Goal: Information Seeking & Learning: Learn about a topic

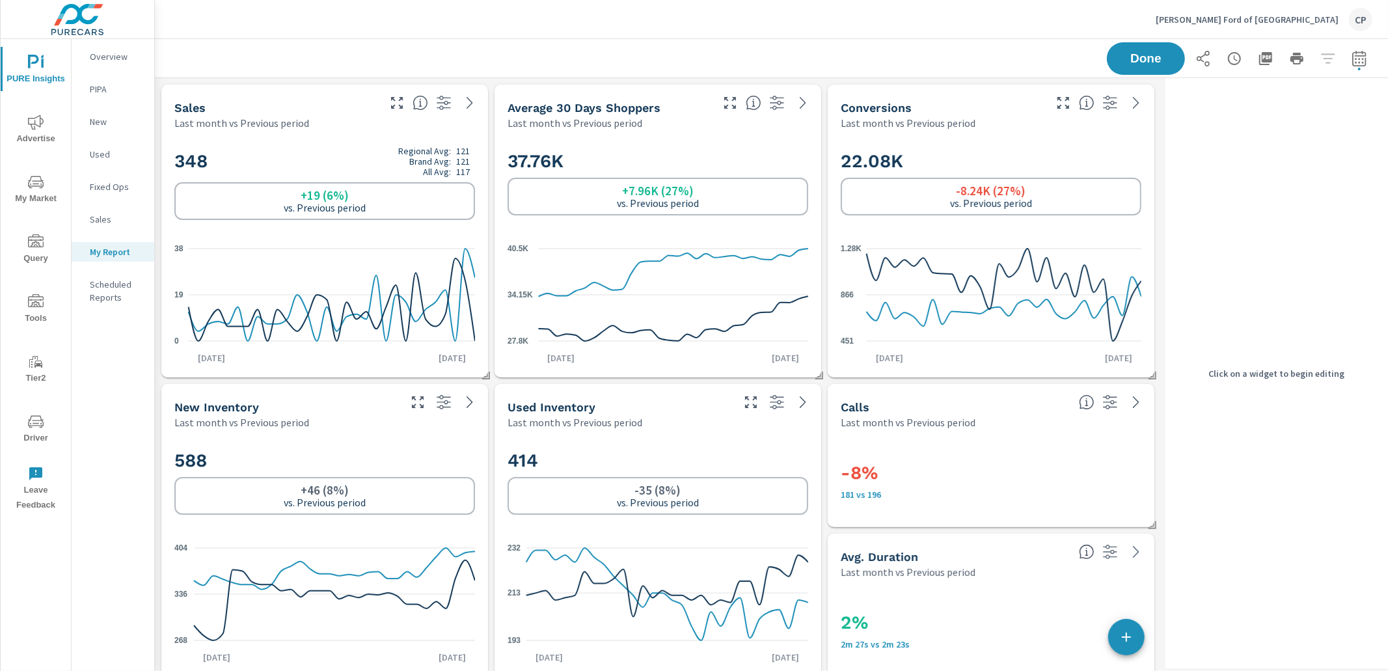
scroll to position [1804, 1006]
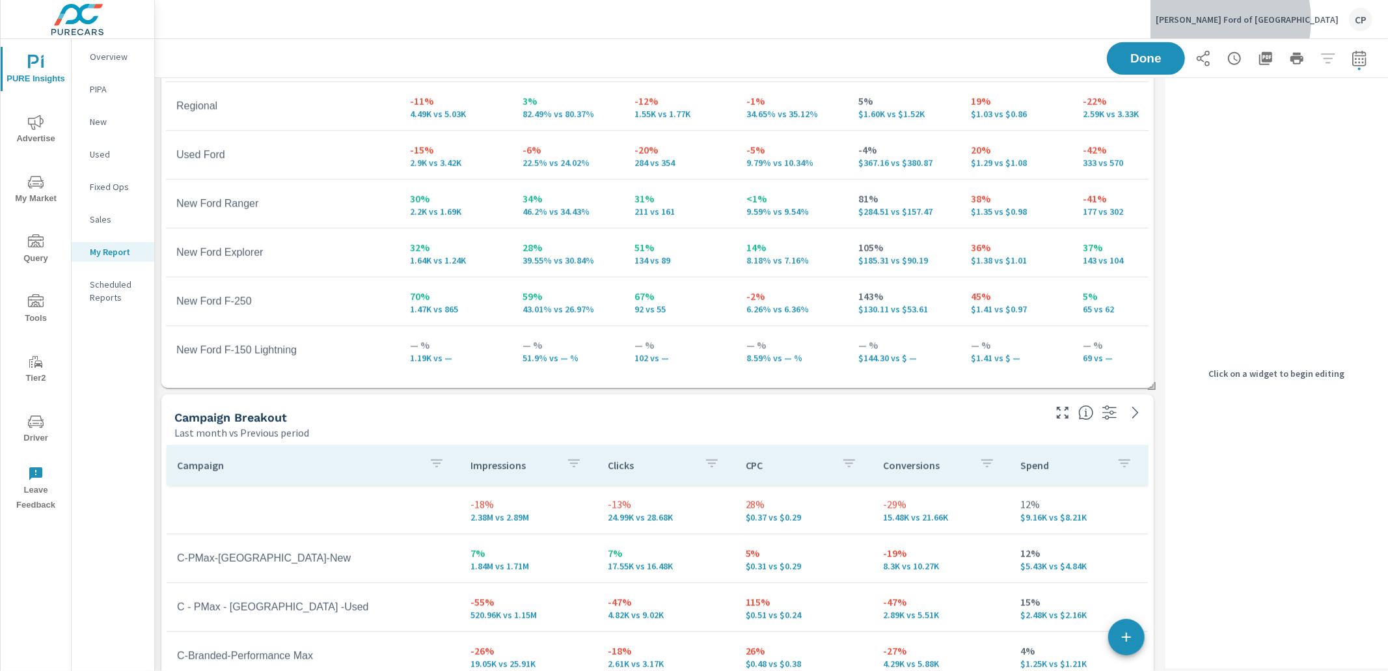
click at [1265, 20] on p "Phil Long Ford of Chapel Hills" at bounding box center [1247, 20] width 183 height 12
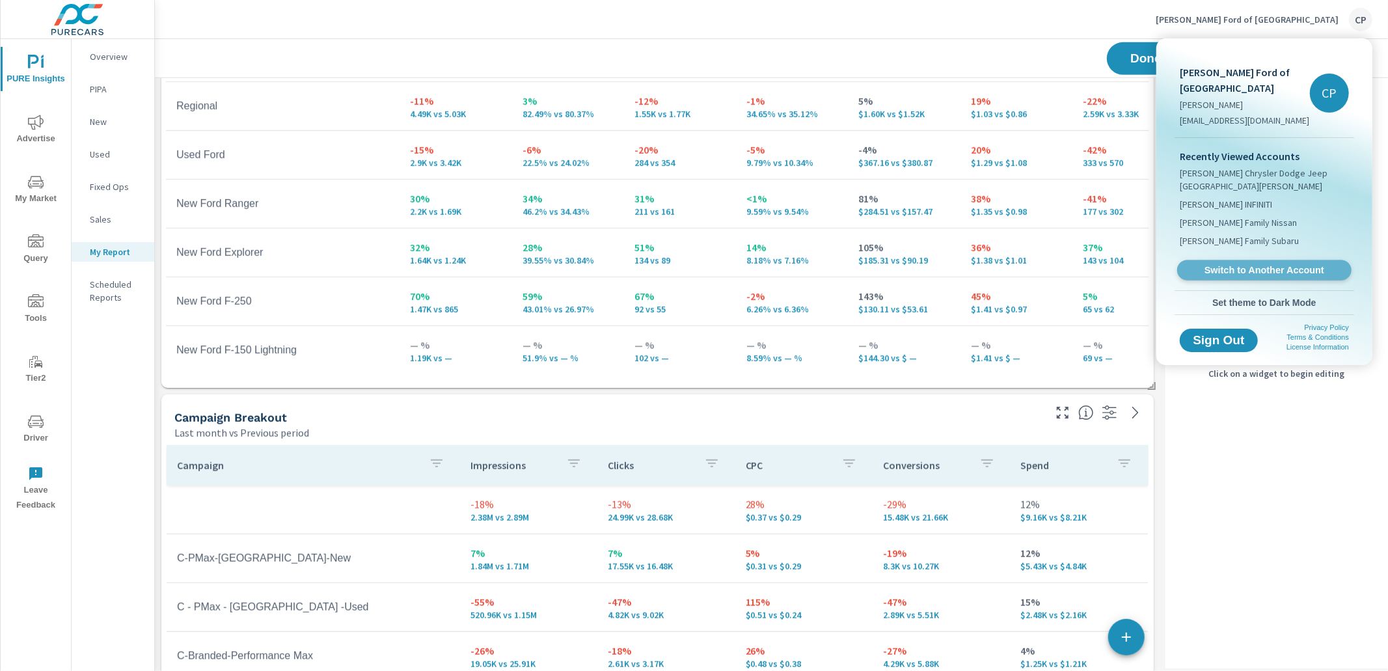
click at [1239, 260] on link "Switch to Another Account" at bounding box center [1265, 270] width 174 height 20
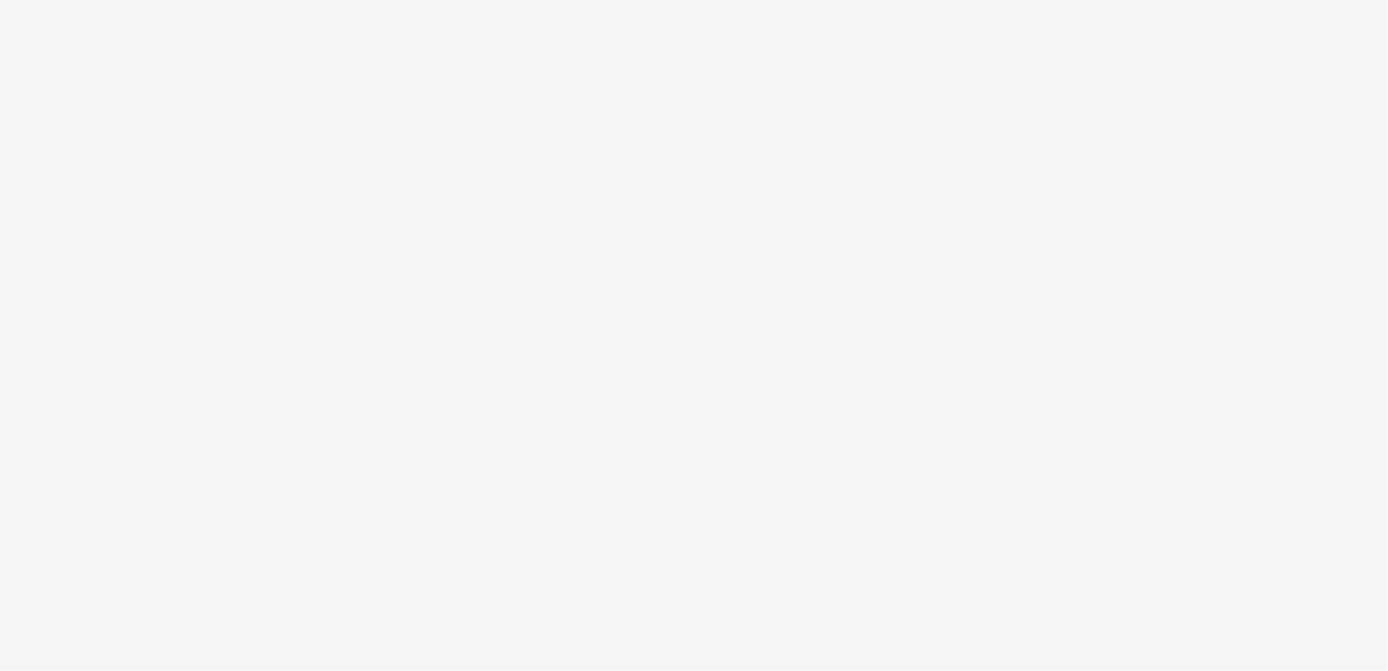
click at [486, 232] on html at bounding box center [694, 335] width 1388 height 671
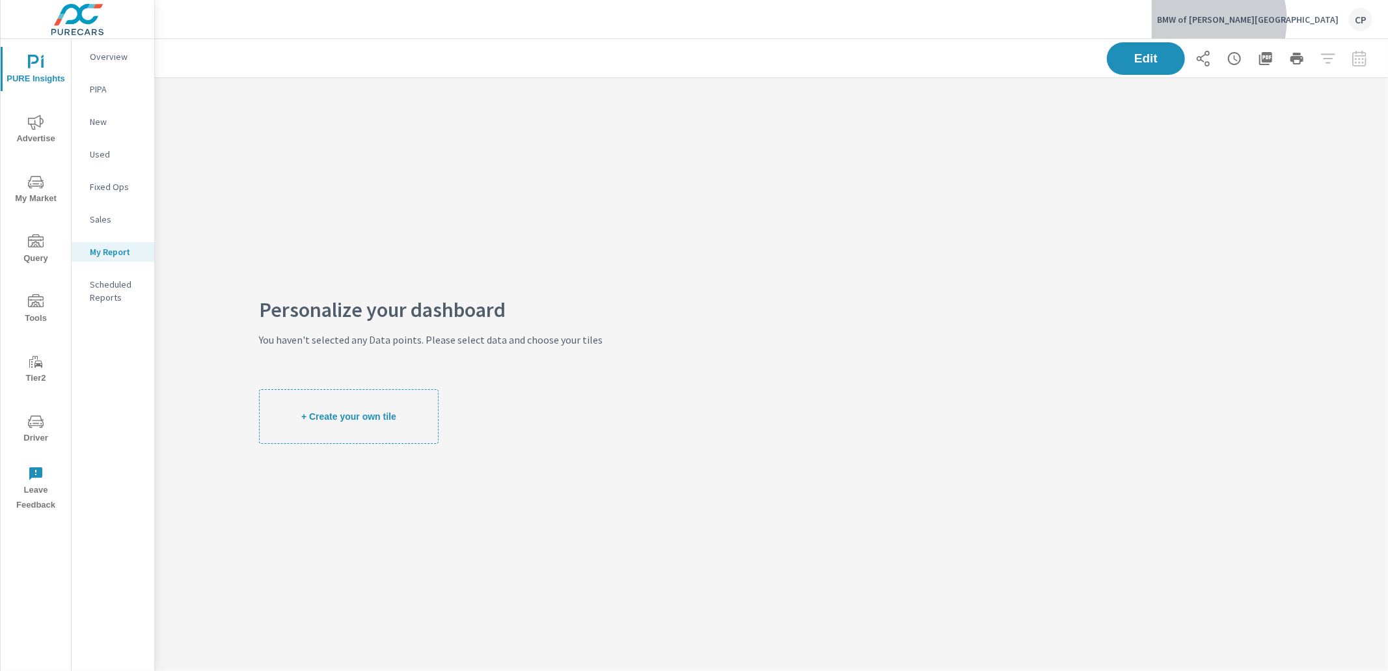
click at [1294, 20] on p "BMW of Sherman Oaks" at bounding box center [1248, 20] width 182 height 12
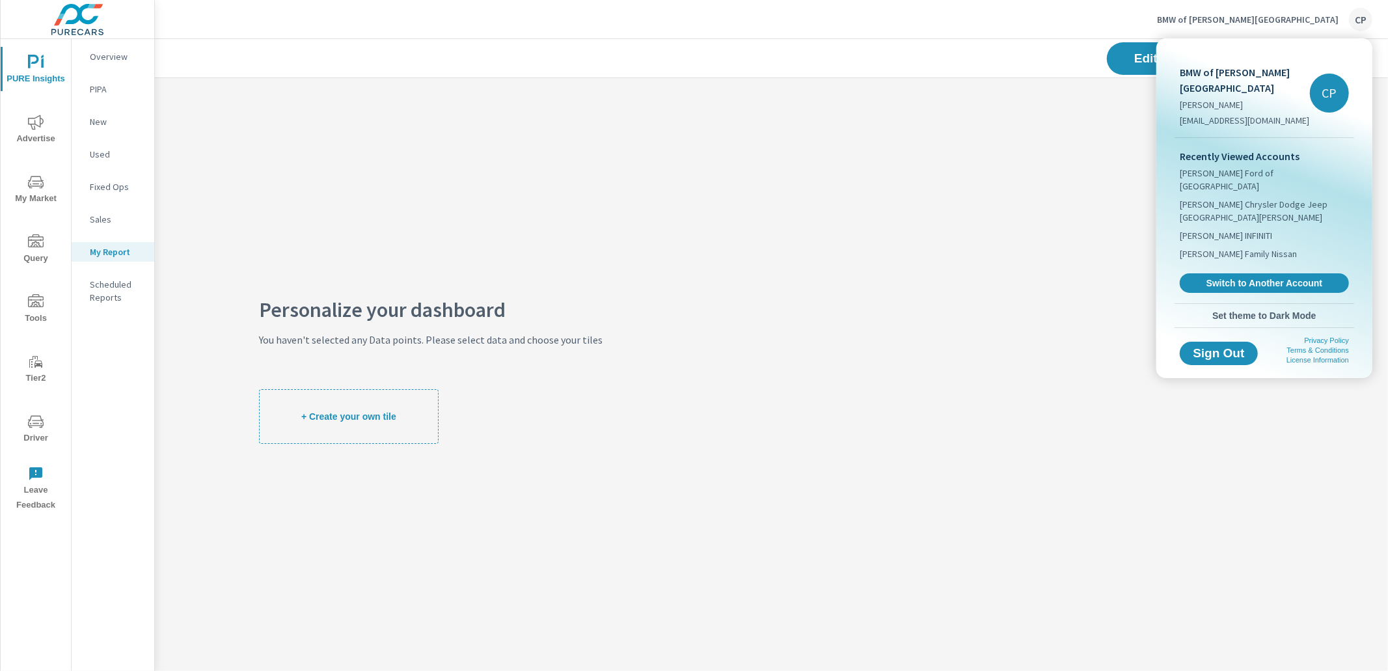
click at [1209, 277] on span "Switch to Another Account" at bounding box center [1264, 283] width 155 height 12
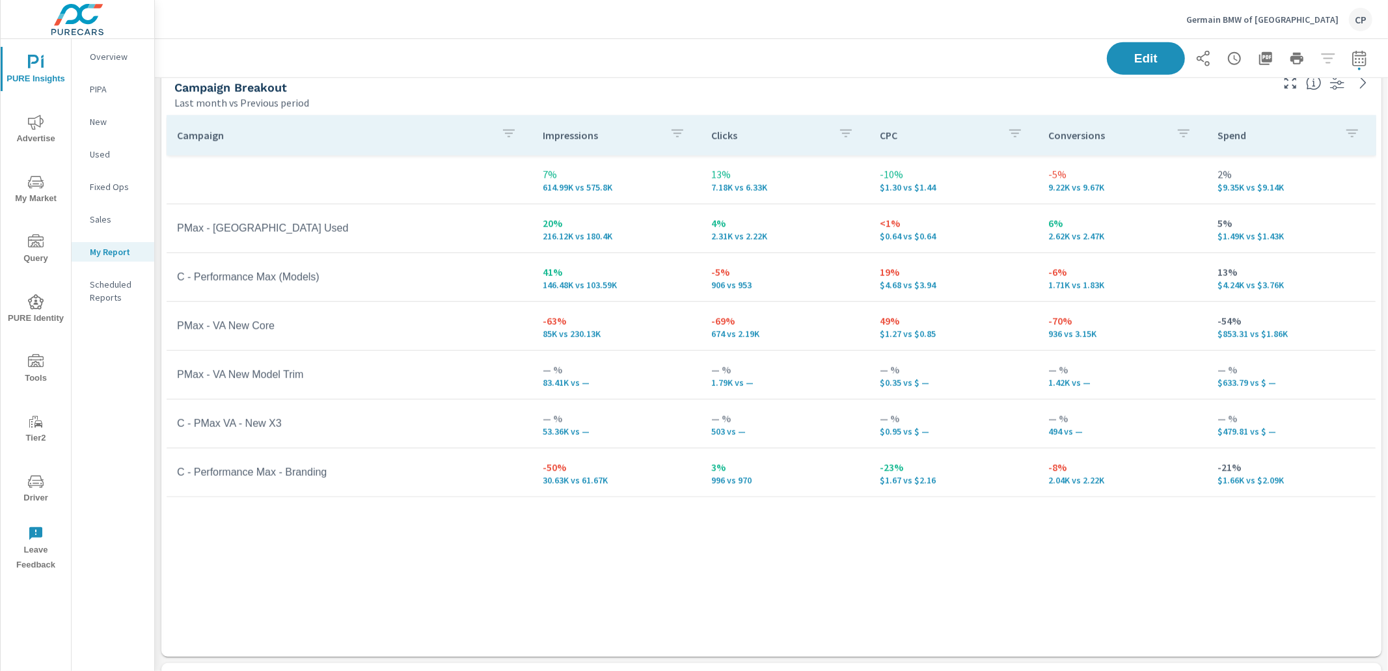
scroll to position [1238, 0]
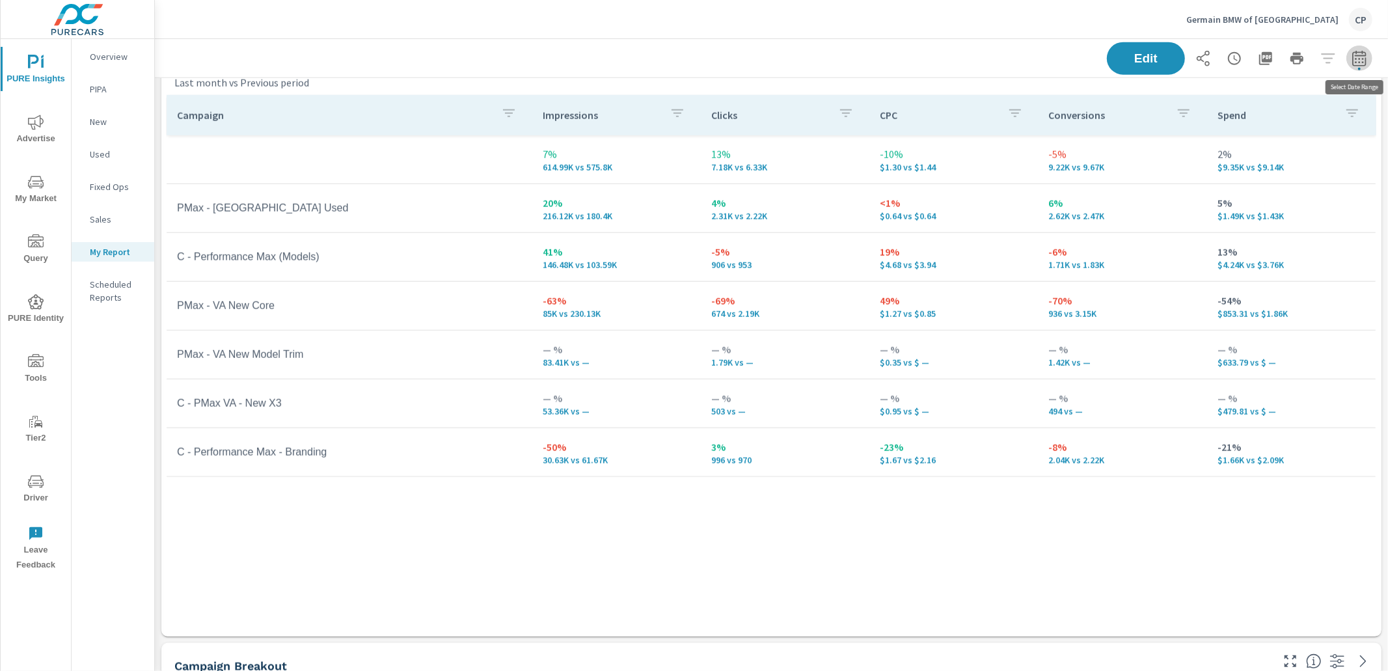
click at [1360, 62] on icon "button" at bounding box center [1360, 59] width 16 height 16
select select "Last month"
select select "Previous period"
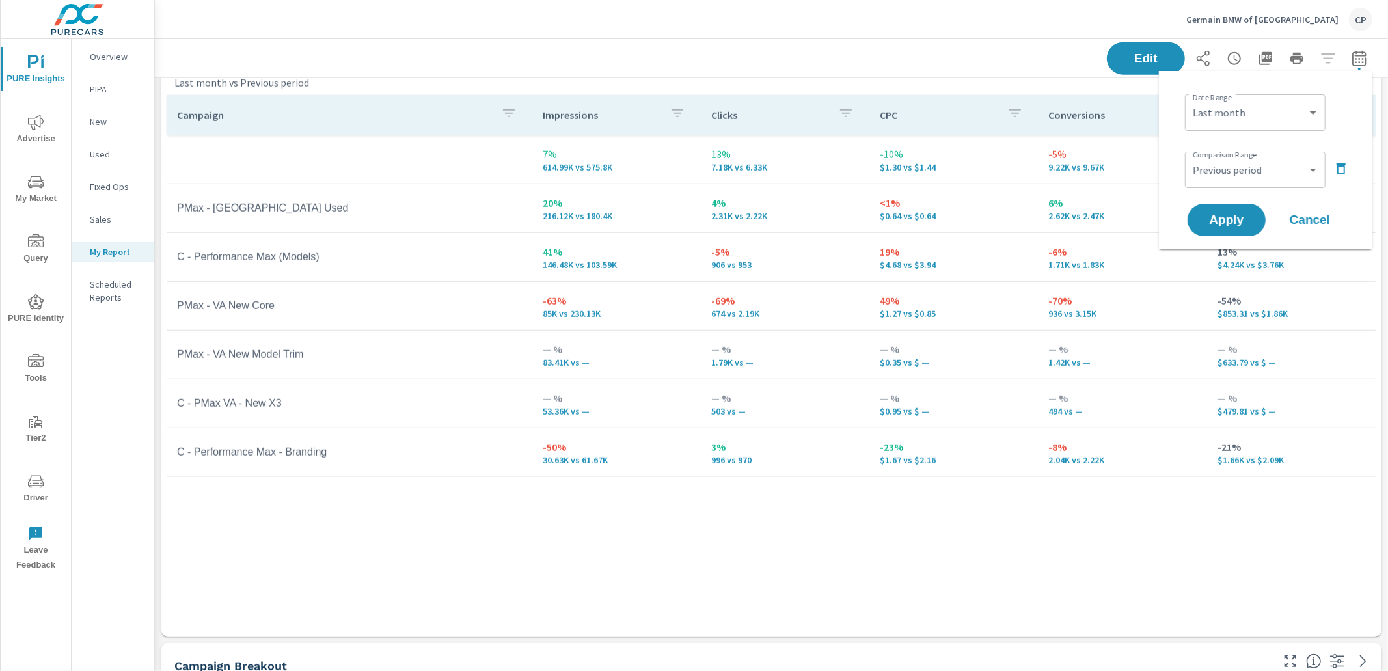
click at [1331, 167] on button "button" at bounding box center [1341, 168] width 21 height 21
click at [1234, 185] on span "Apply" at bounding box center [1226, 184] width 53 height 12
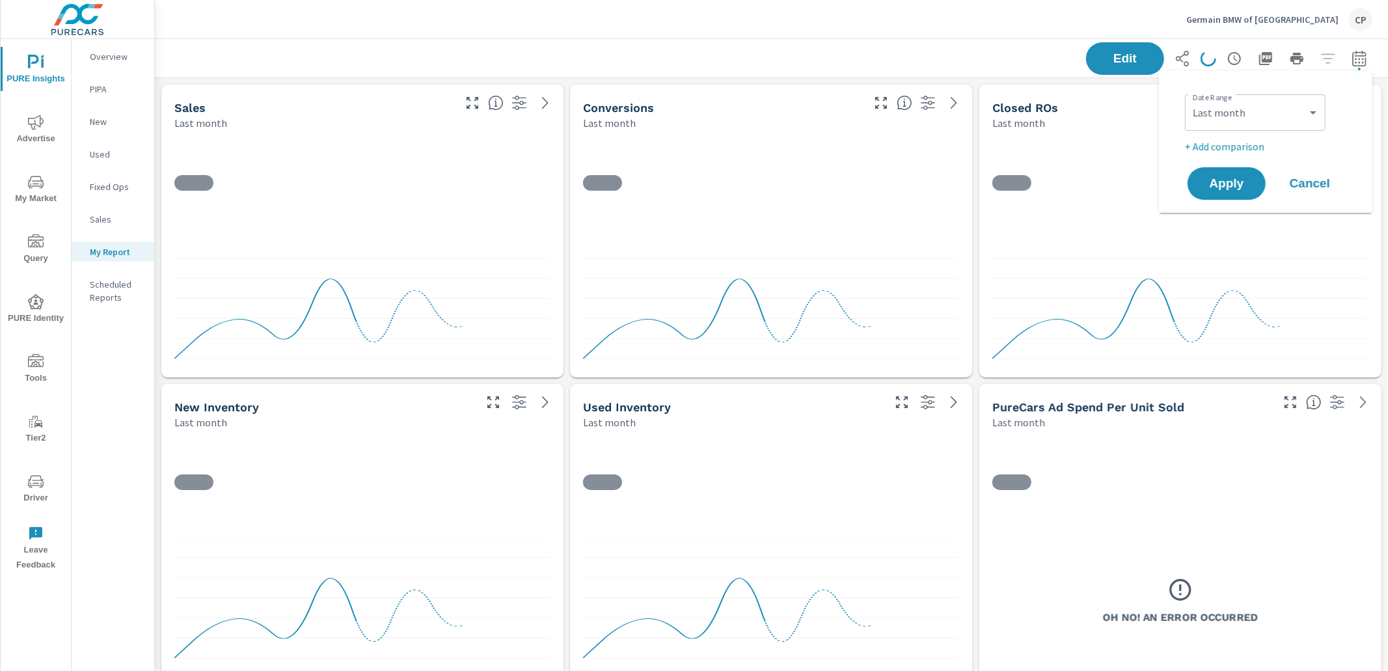
scroll to position [3001, 1234]
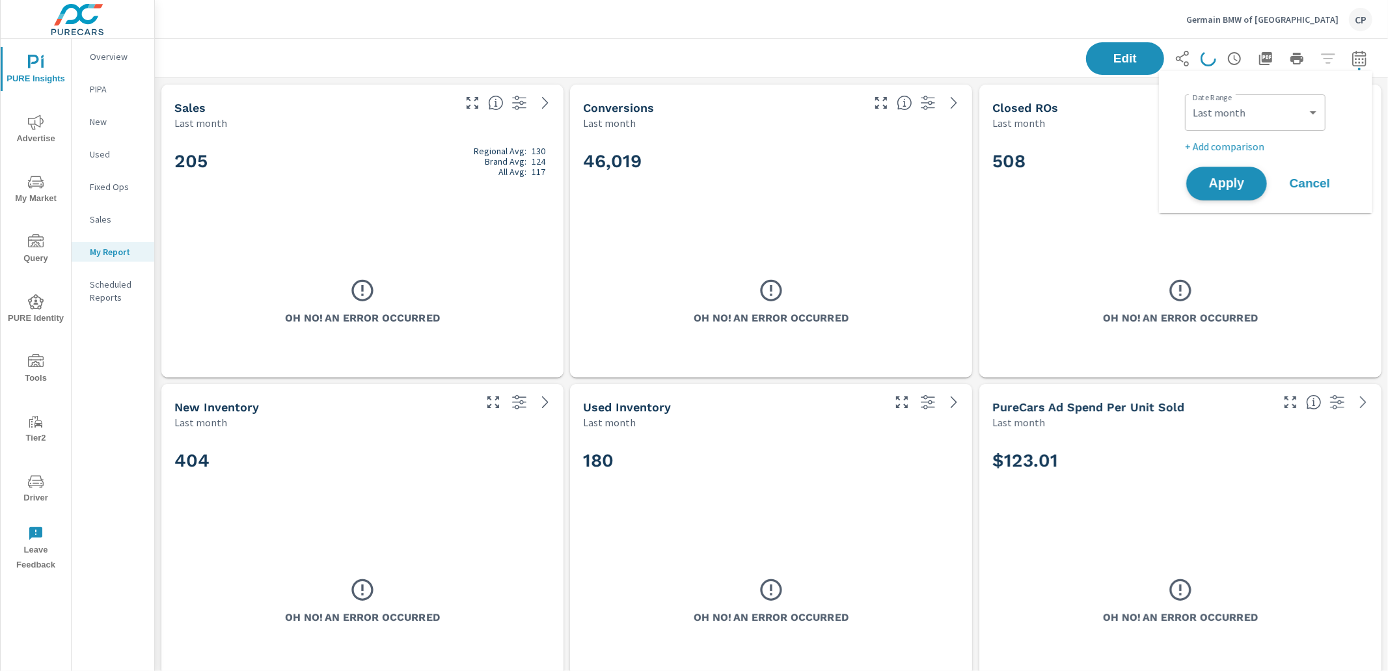
drag, startPoint x: 1235, startPoint y: 180, endPoint x: 1185, endPoint y: 181, distance: 50.8
click at [1234, 180] on span "Apply" at bounding box center [1227, 184] width 52 height 12
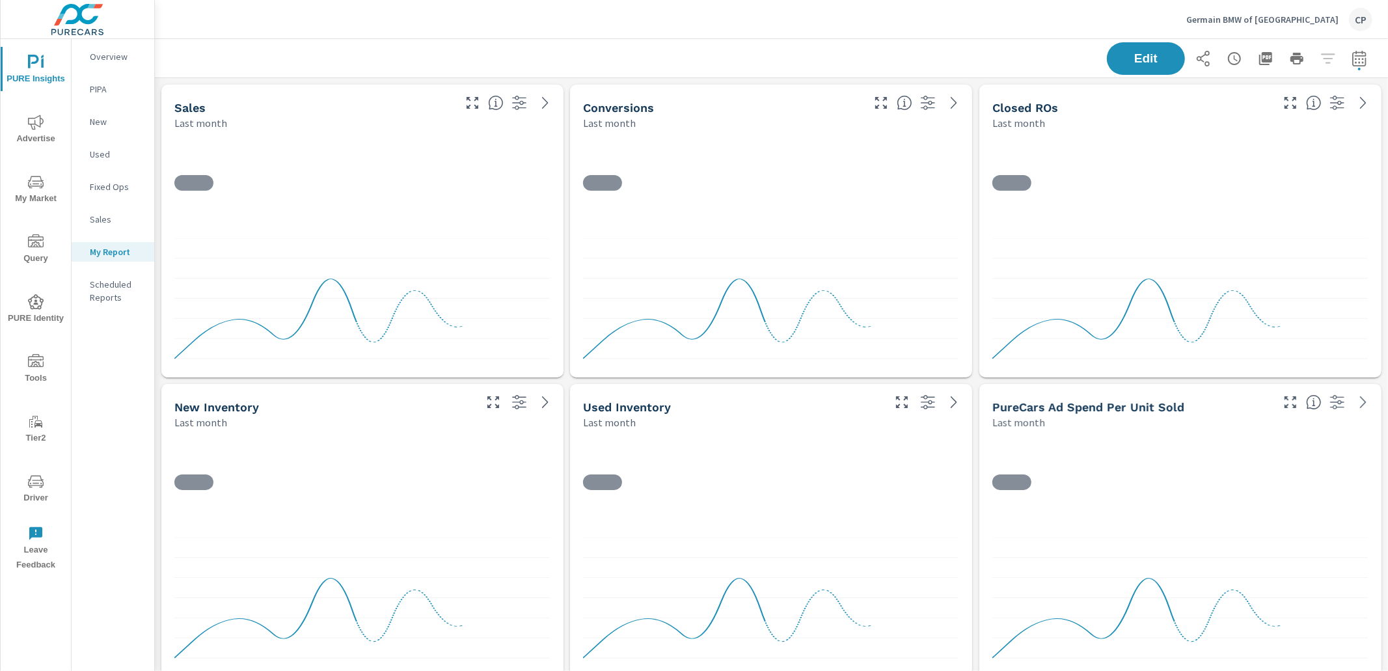
scroll to position [3001, 1234]
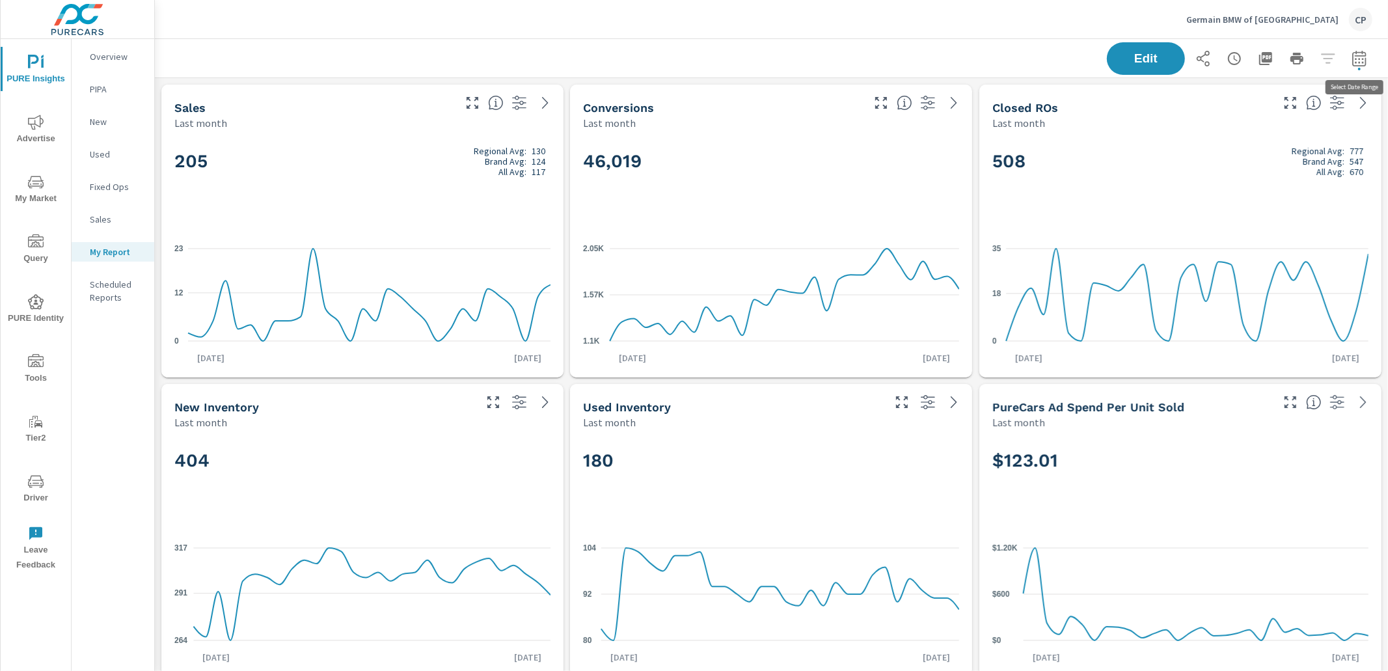
click at [1358, 62] on icon "button" at bounding box center [1360, 59] width 16 height 16
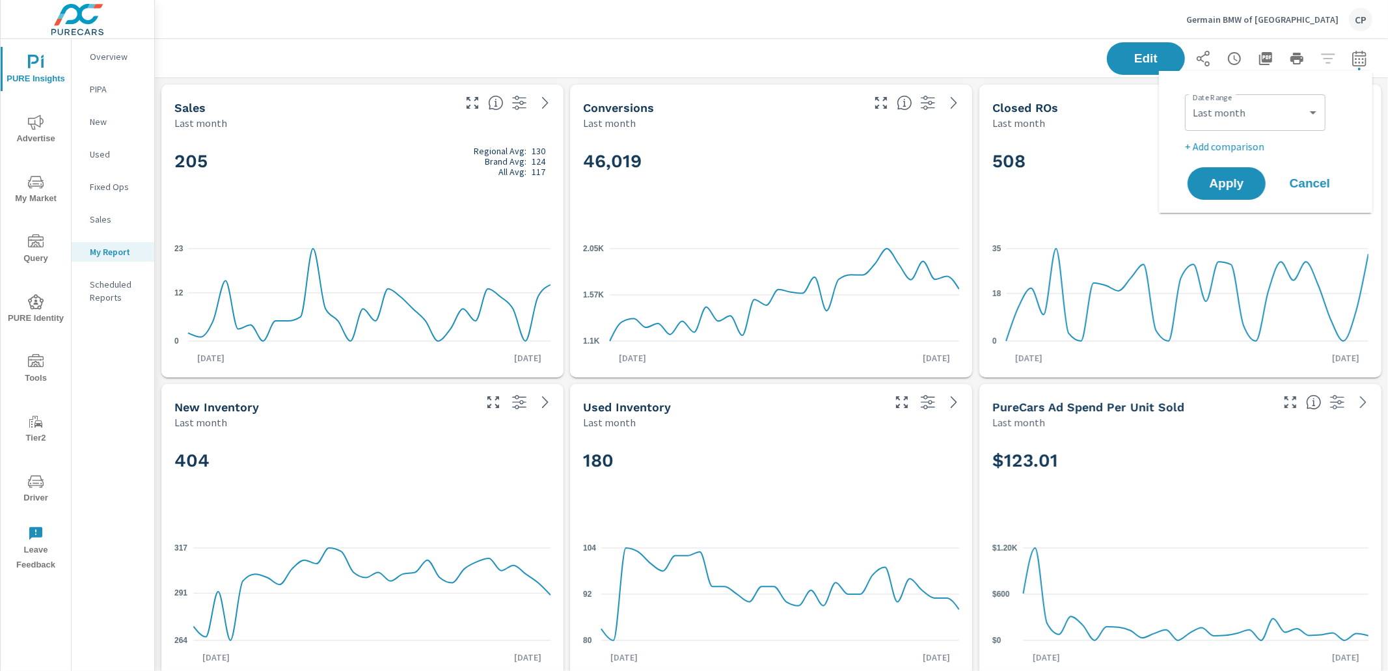
click at [1321, 107] on div "Custom Yesterday Last week Last 7 days Last 14 days Last 30 days Last 45 days L…" at bounding box center [1255, 112] width 141 height 36
click at [1310, 113] on select "Custom Yesterday Last week Last 7 days Last 14 days Last 30 days Last 45 days L…" at bounding box center [1256, 113] width 130 height 26
click at [1191, 100] on select "Custom Yesterday Last week Last 7 days Last 14 days Last 30 days Last 45 days L…" at bounding box center [1256, 113] width 130 height 26
click at [1282, 115] on select "Custom Yesterday Last week Last 7 days Last 14 days Last 30 days Last 45 days L…" at bounding box center [1256, 113] width 130 height 26
select select "Last 30 days"
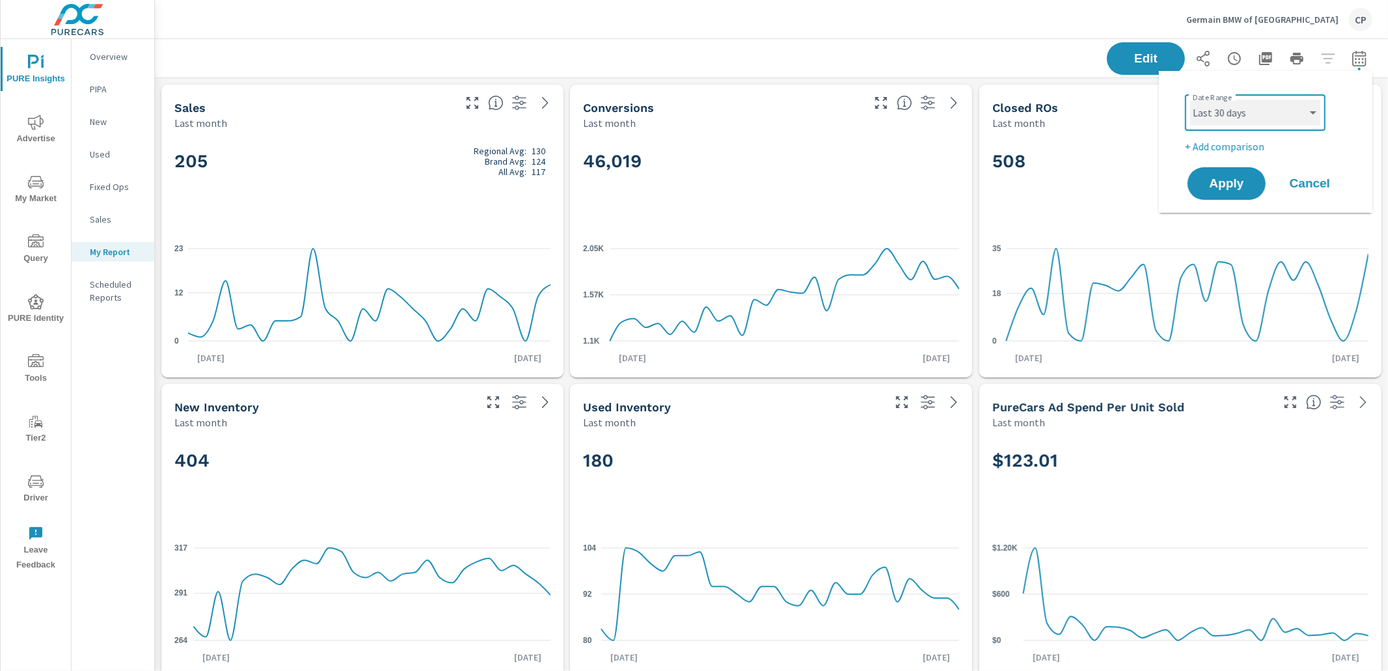
click at [1191, 100] on select "Custom Yesterday Last week Last 7 days Last 14 days Last 30 days Last 45 days L…" at bounding box center [1256, 113] width 130 height 26
click at [1206, 181] on span "Apply" at bounding box center [1226, 184] width 53 height 12
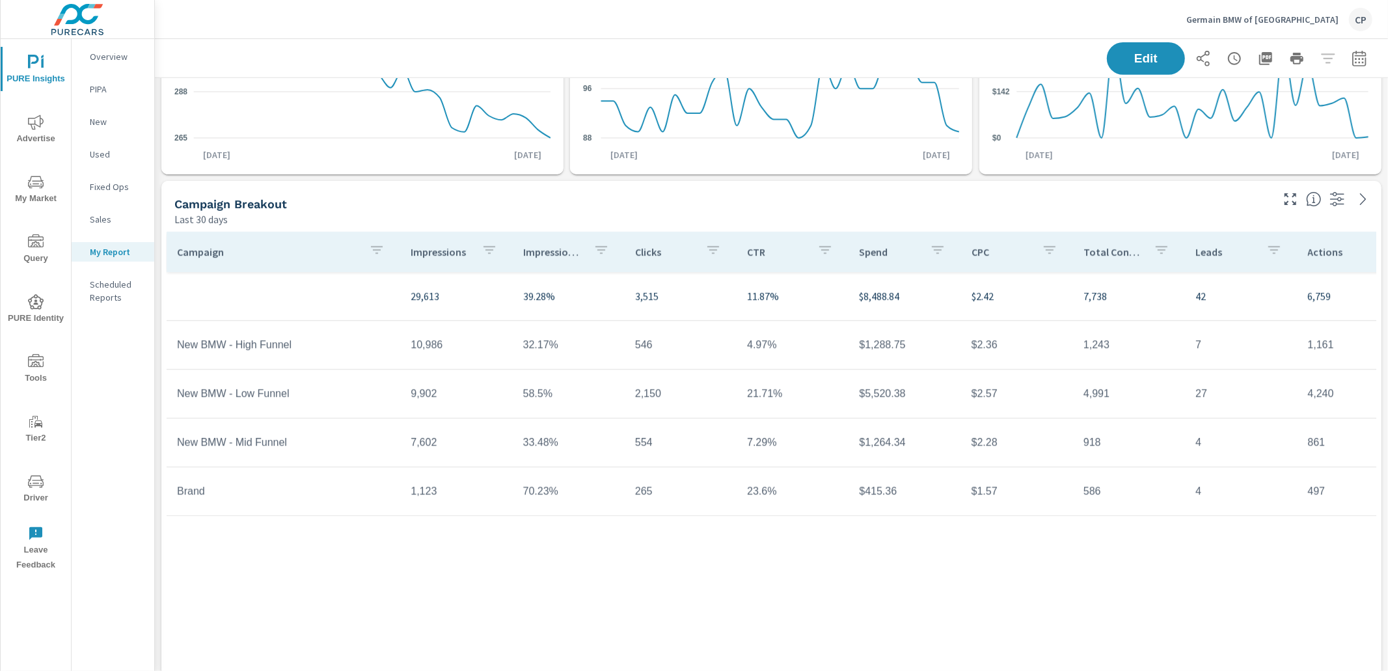
scroll to position [497, 0]
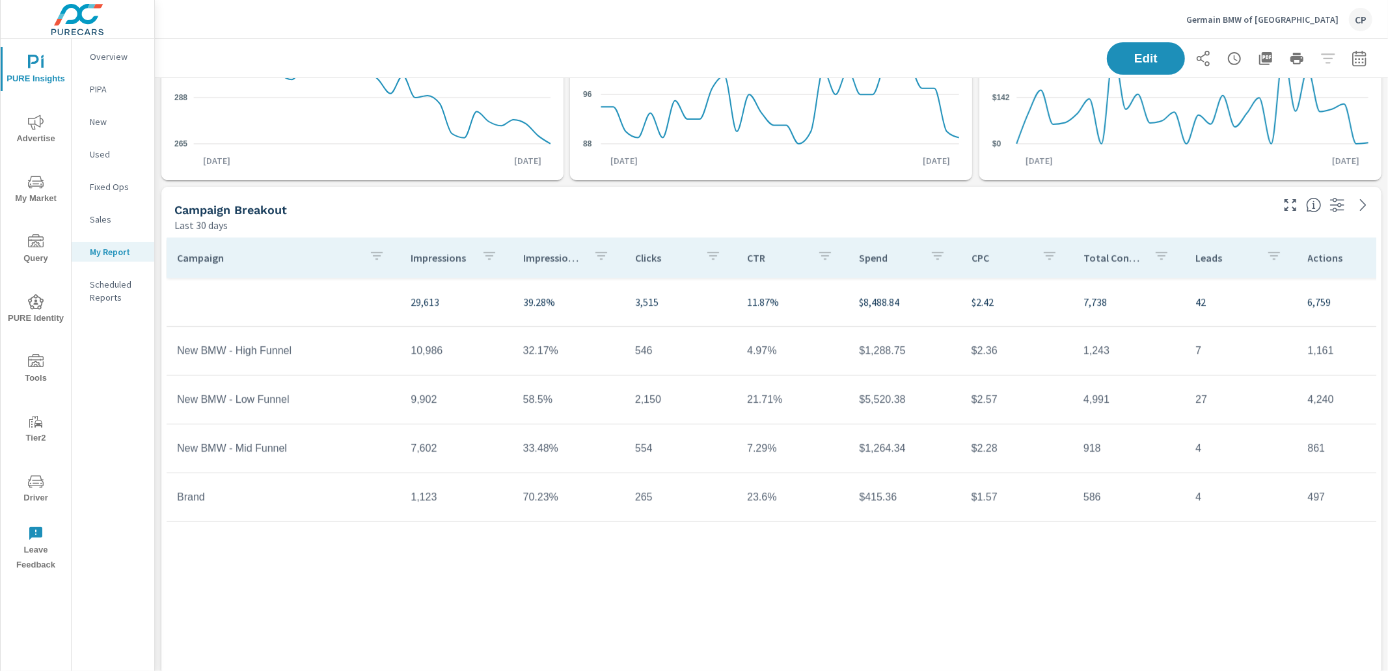
click at [1098, 261] on p "Total Conversions" at bounding box center [1114, 257] width 60 height 13
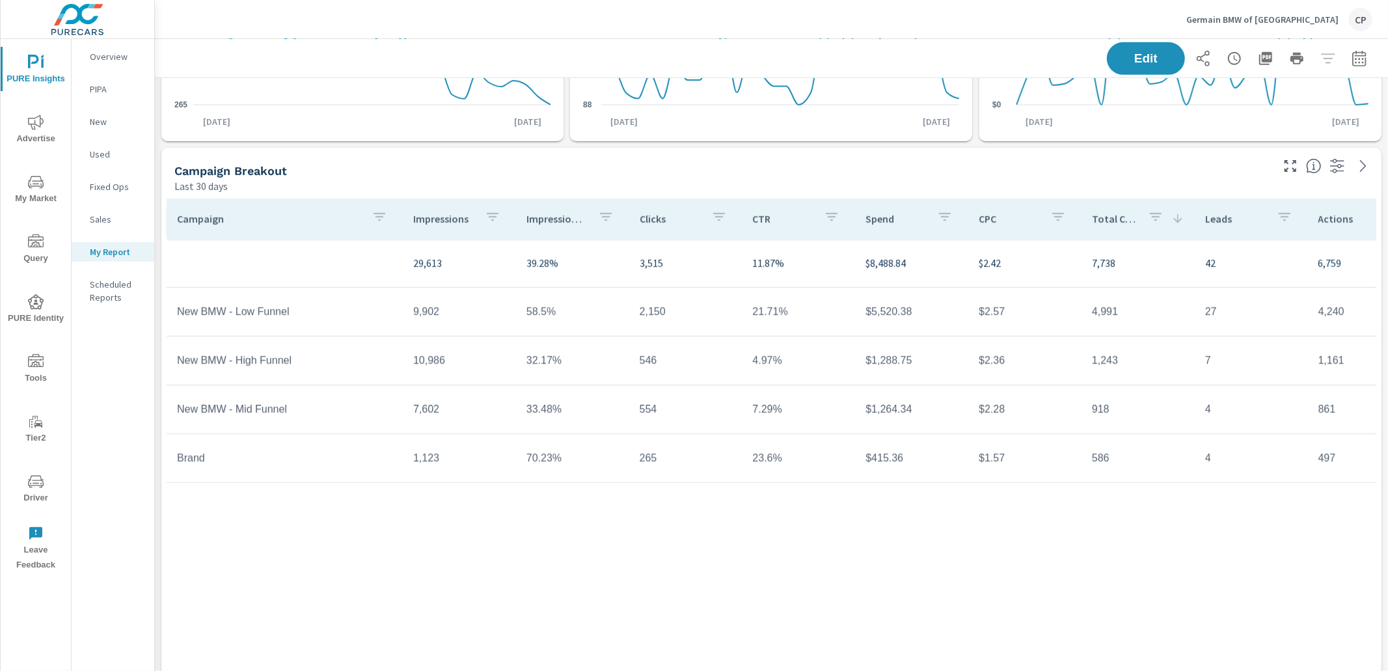
scroll to position [3001, 1234]
click at [37, 130] on span "Advertise" at bounding box center [36, 131] width 62 height 32
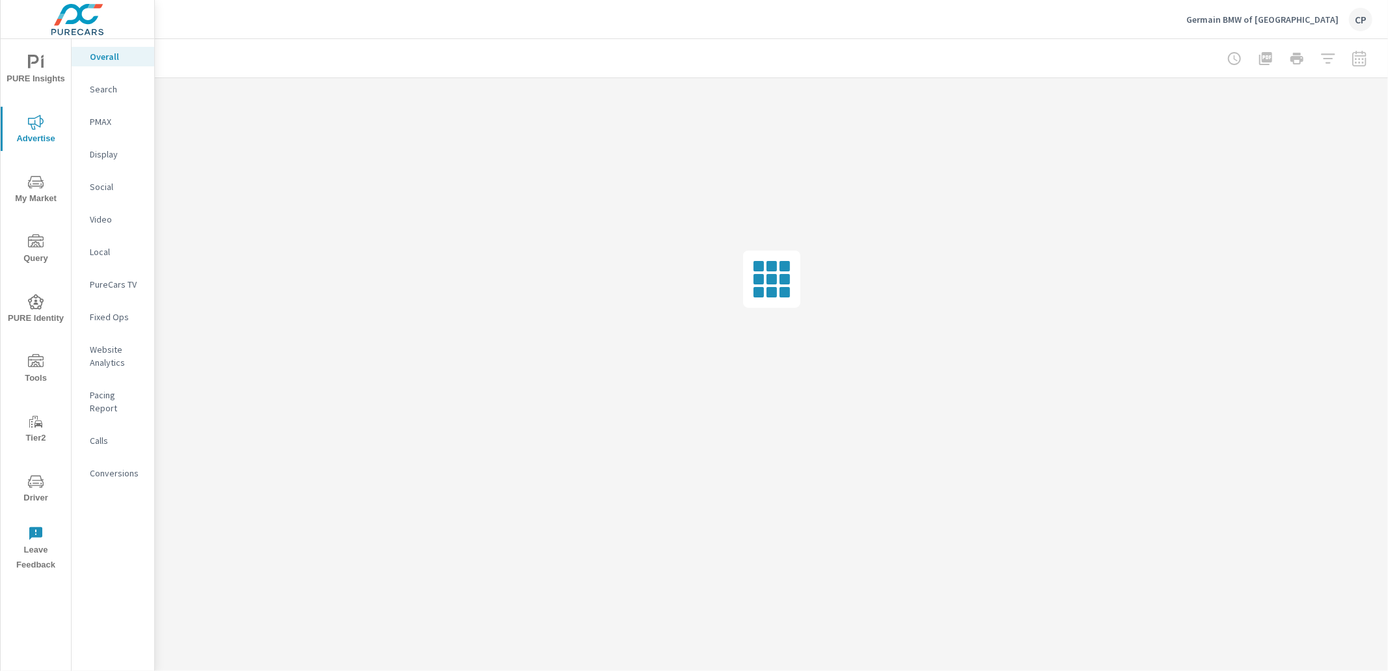
click at [120, 467] on p "Conversions" at bounding box center [117, 473] width 54 height 13
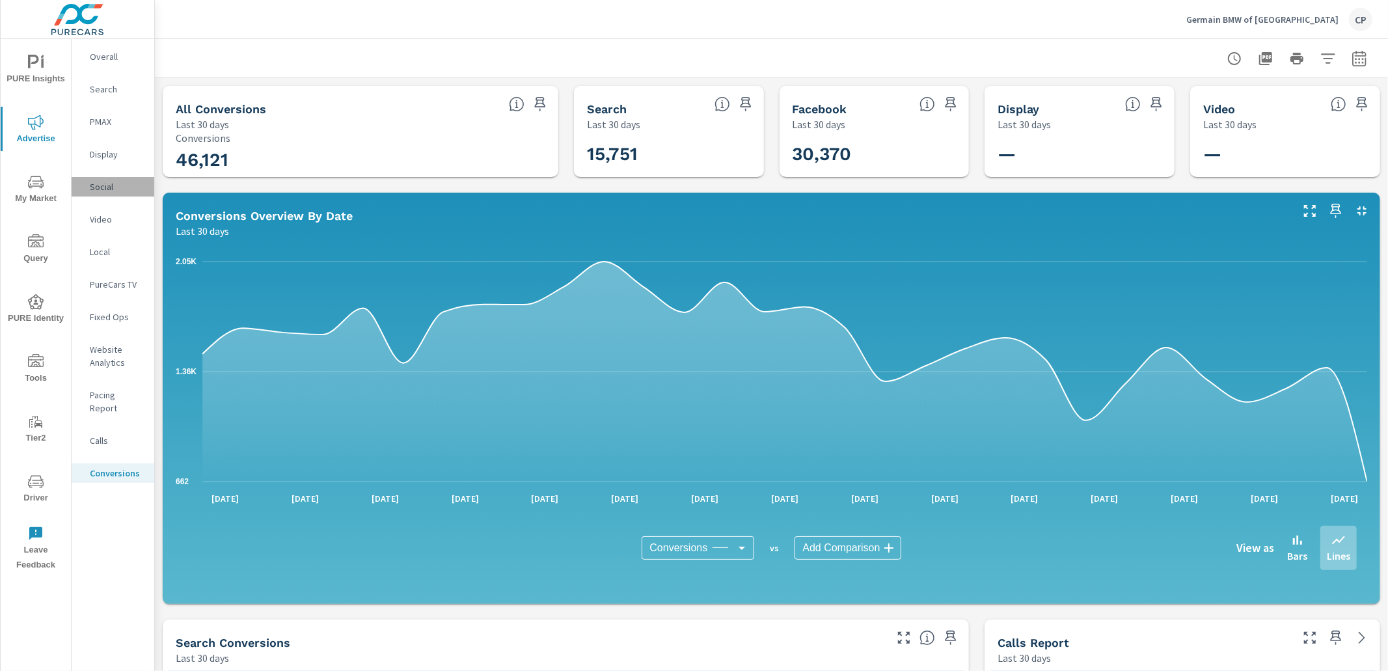
click at [119, 184] on p "Social" at bounding box center [117, 186] width 54 height 13
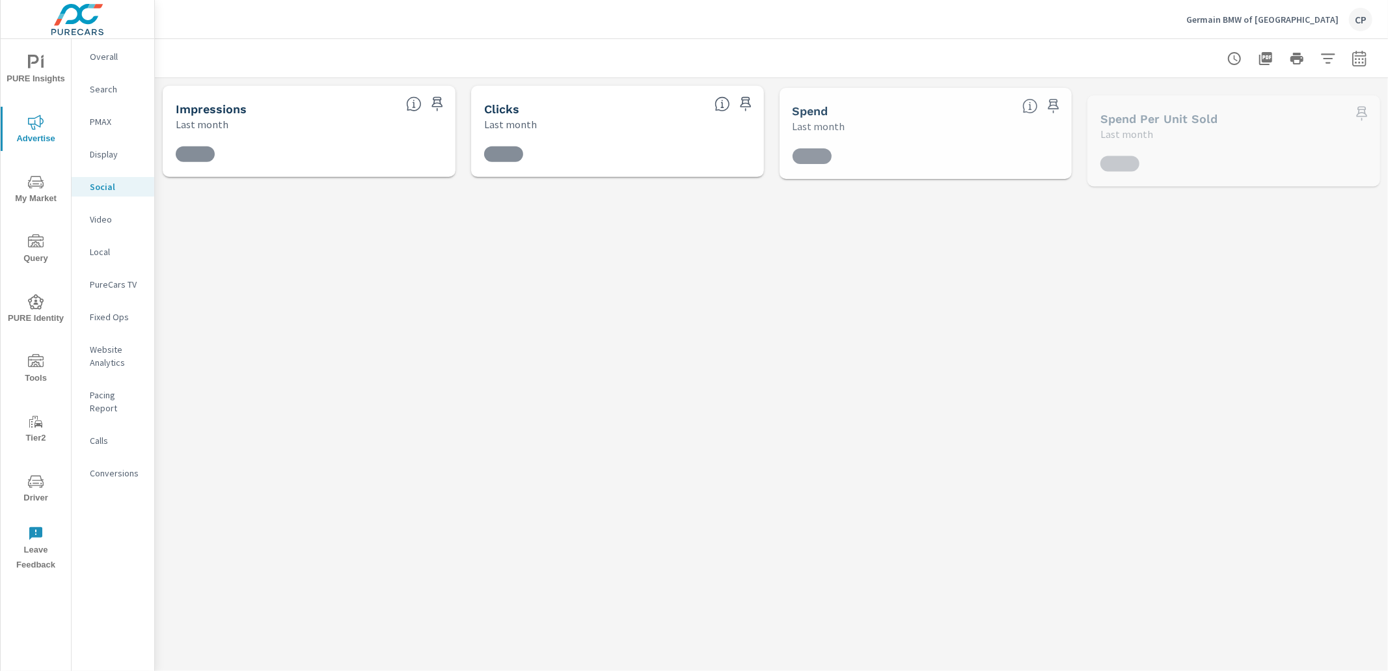
scroll to position [55, 0]
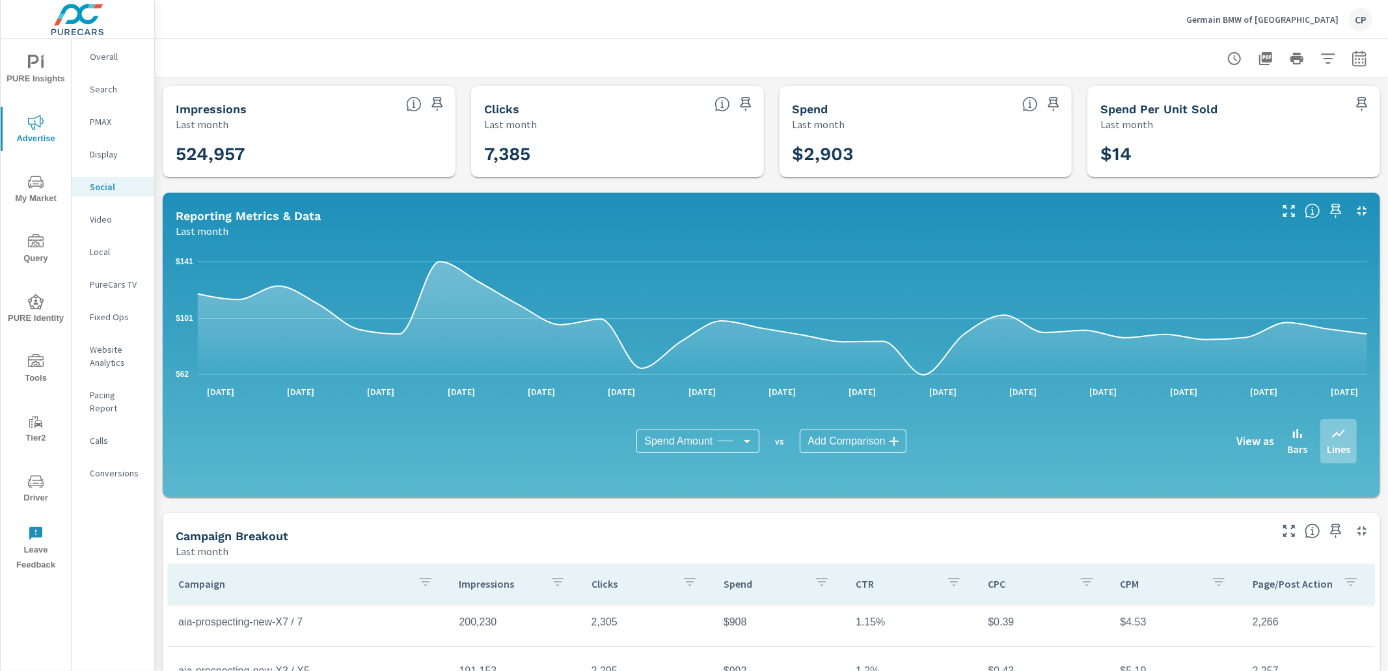
scroll to position [55, 0]
click at [32, 64] on icon "nav menu" at bounding box center [36, 63] width 16 height 16
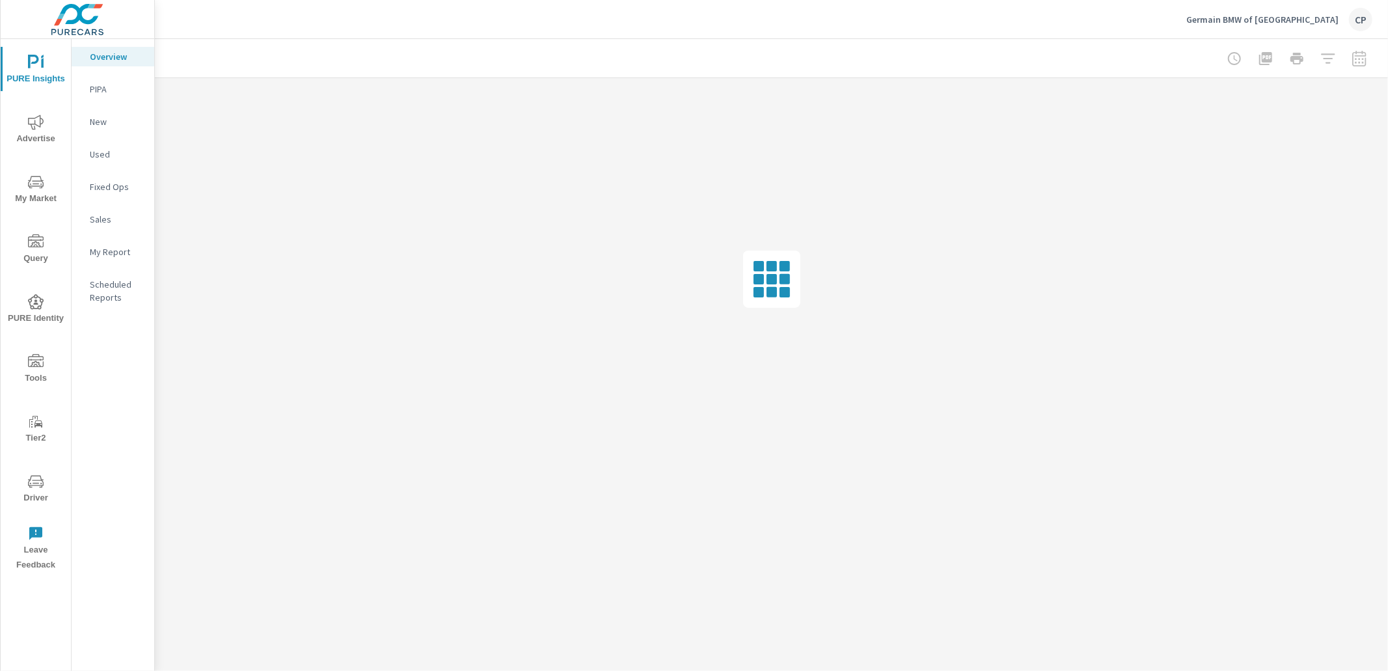
click at [113, 258] on div "My Report" at bounding box center [113, 252] width 83 height 20
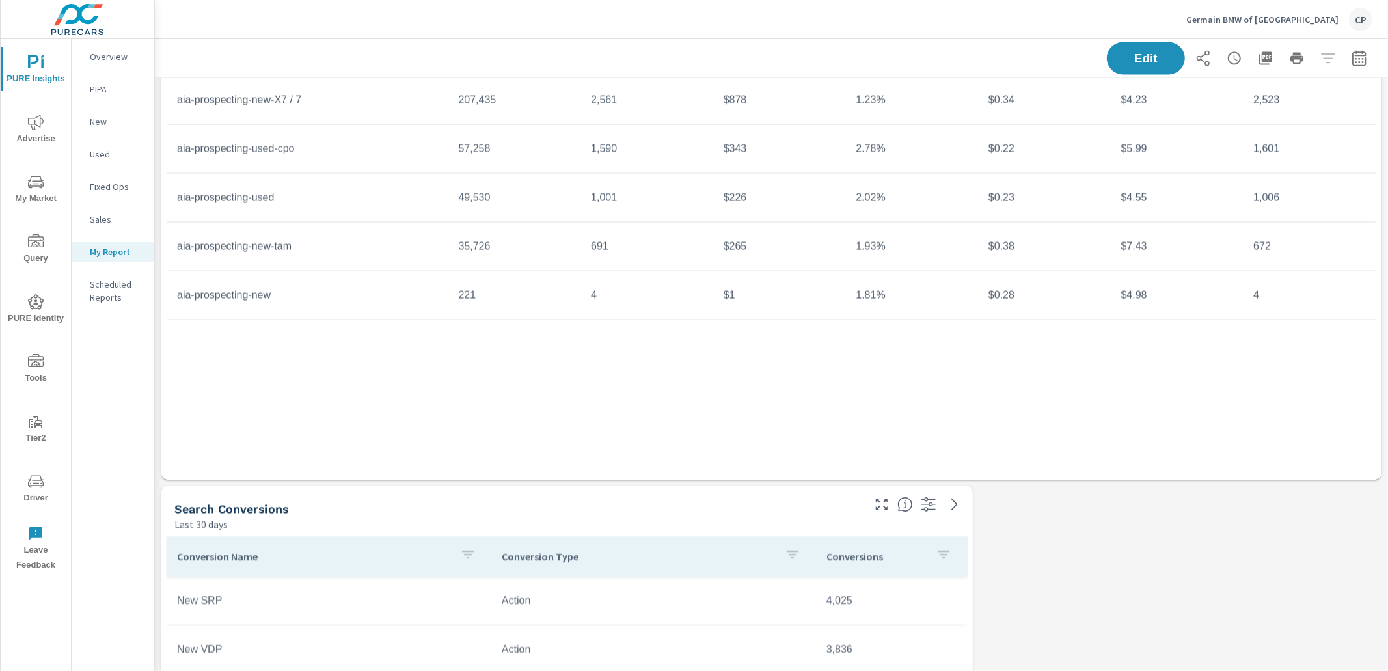
scroll to position [1984, 0]
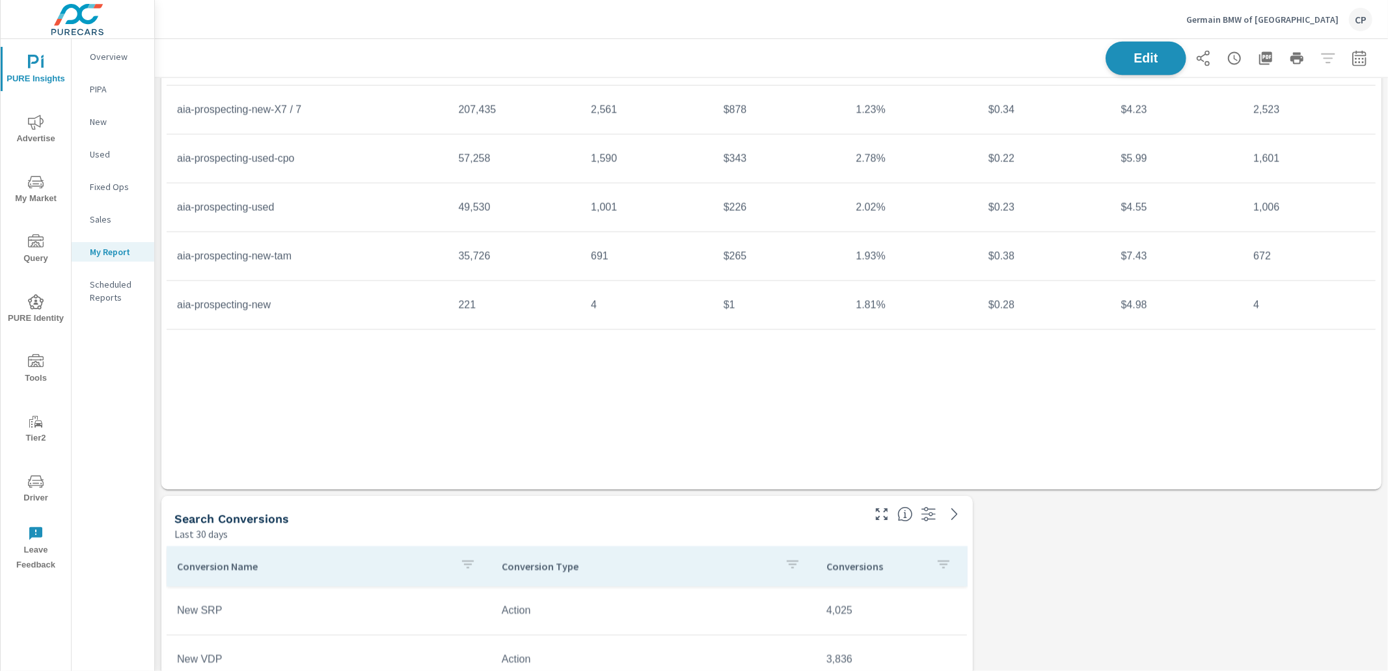
drag, startPoint x: 1139, startPoint y: 55, endPoint x: 1133, endPoint y: 62, distance: 9.7
click at [1137, 57] on span "Edit" at bounding box center [1146, 58] width 53 height 12
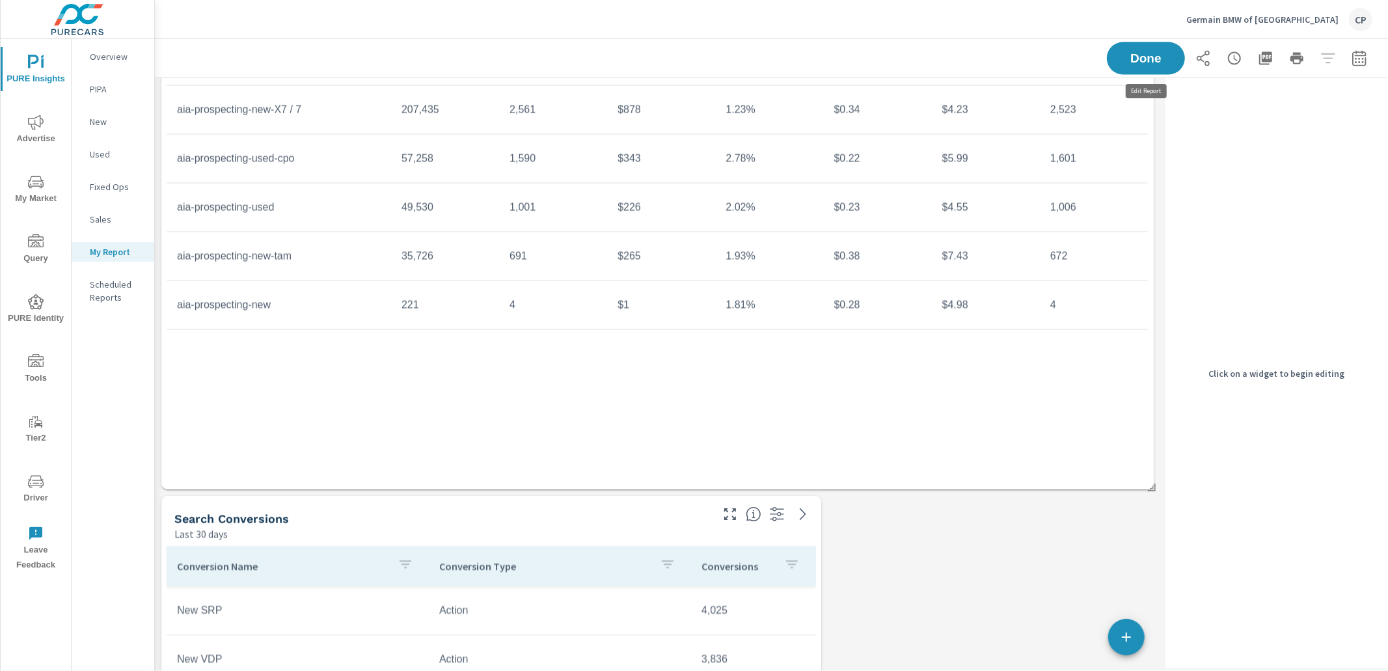
scroll to position [3001, 1006]
drag, startPoint x: 755, startPoint y: 531, endPoint x: 739, endPoint y: 540, distance: 19.0
click at [755, 531] on div "Search Conversions Last 30 days" at bounding box center [491, 519] width 660 height 46
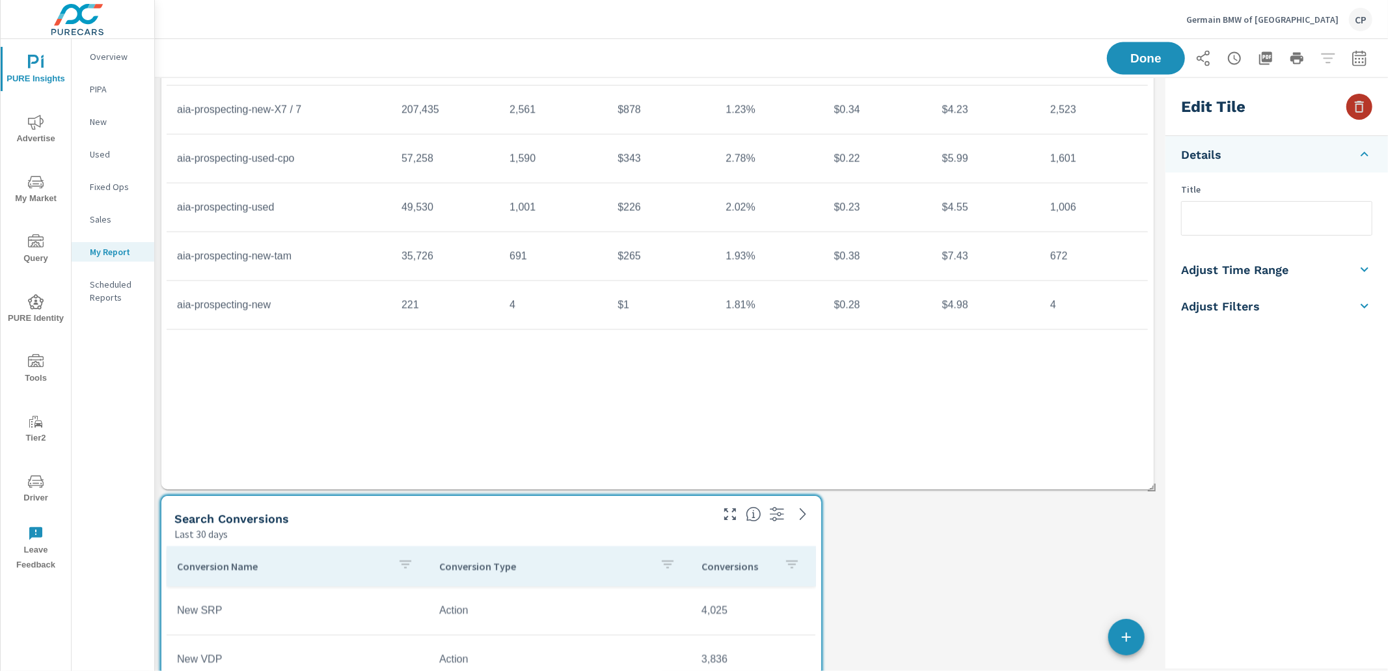
click at [1360, 105] on icon "button" at bounding box center [1360, 107] width 16 height 16
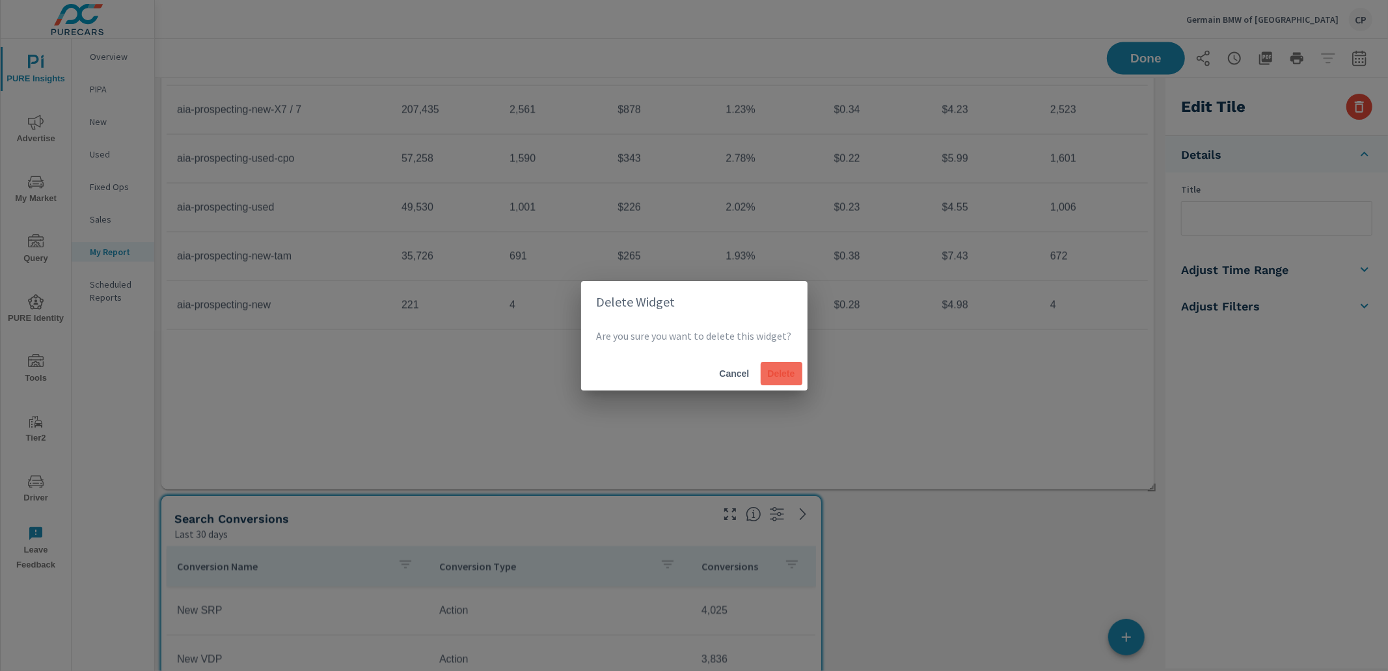
click at [777, 365] on button "Delete" at bounding box center [782, 373] width 42 height 23
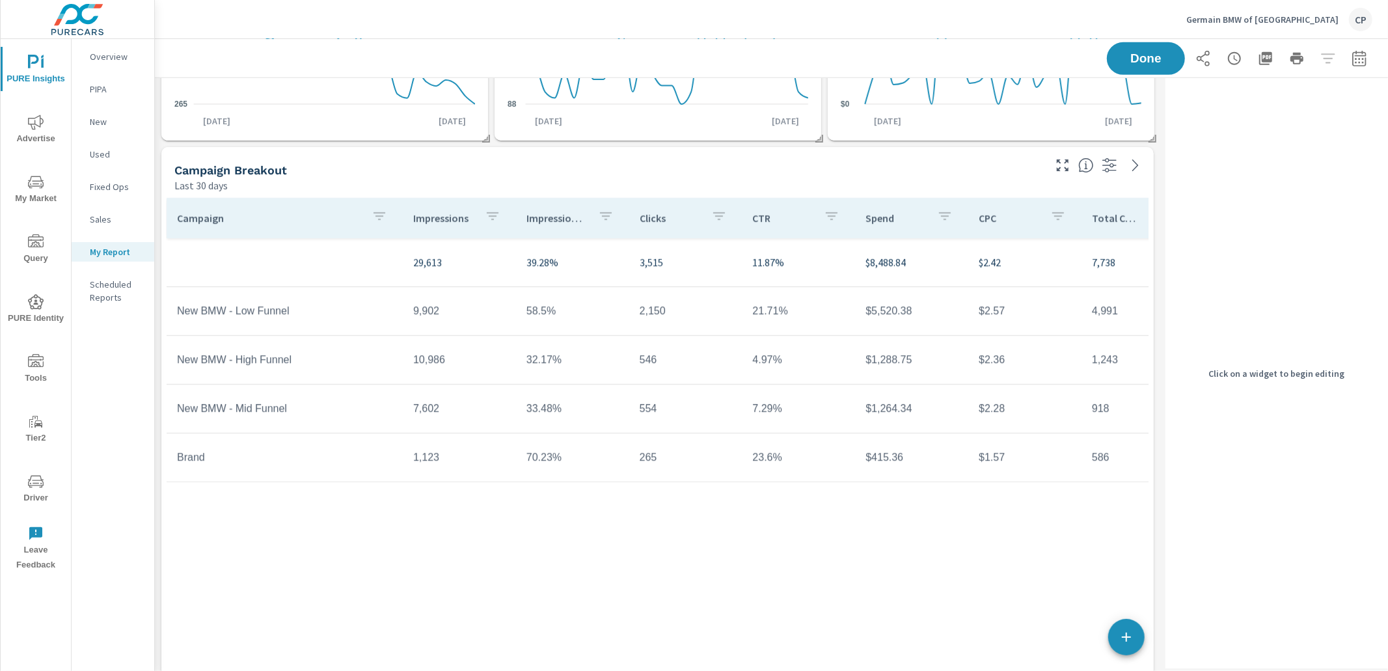
scroll to position [2403, 1006]
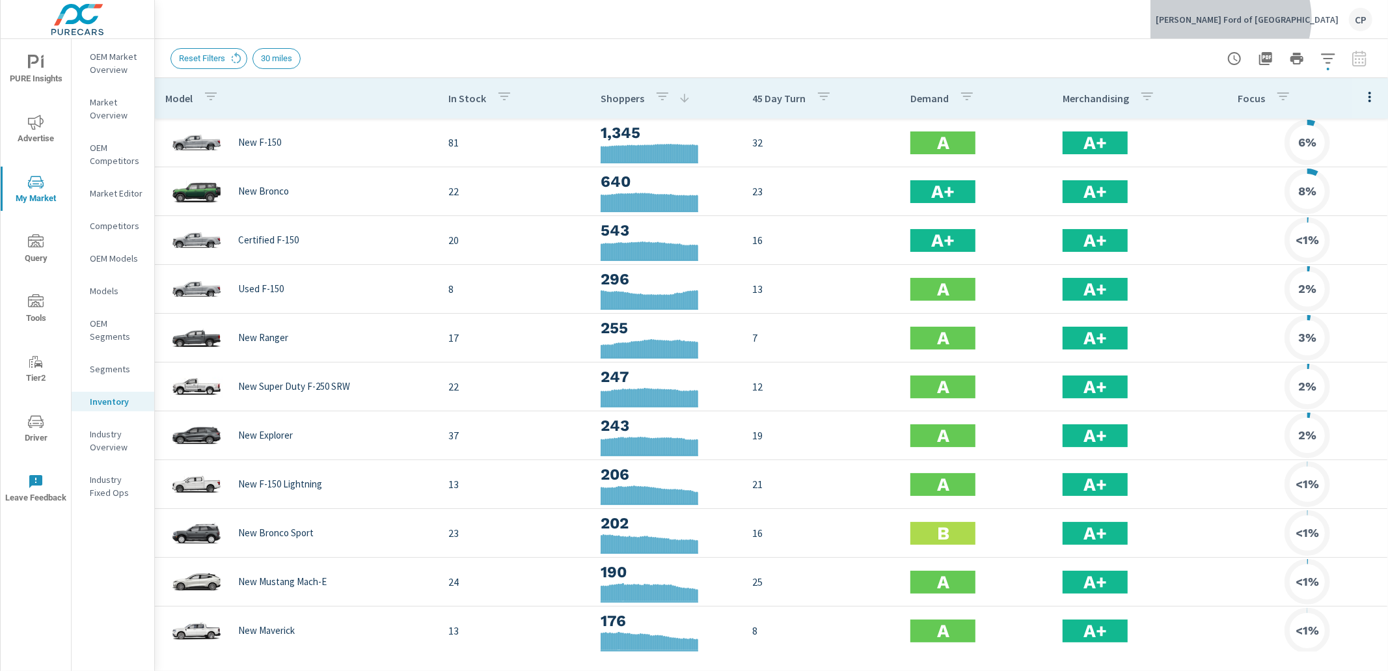
click at [1297, 18] on p "Phil Long Ford of Chapel Hills" at bounding box center [1247, 20] width 183 height 12
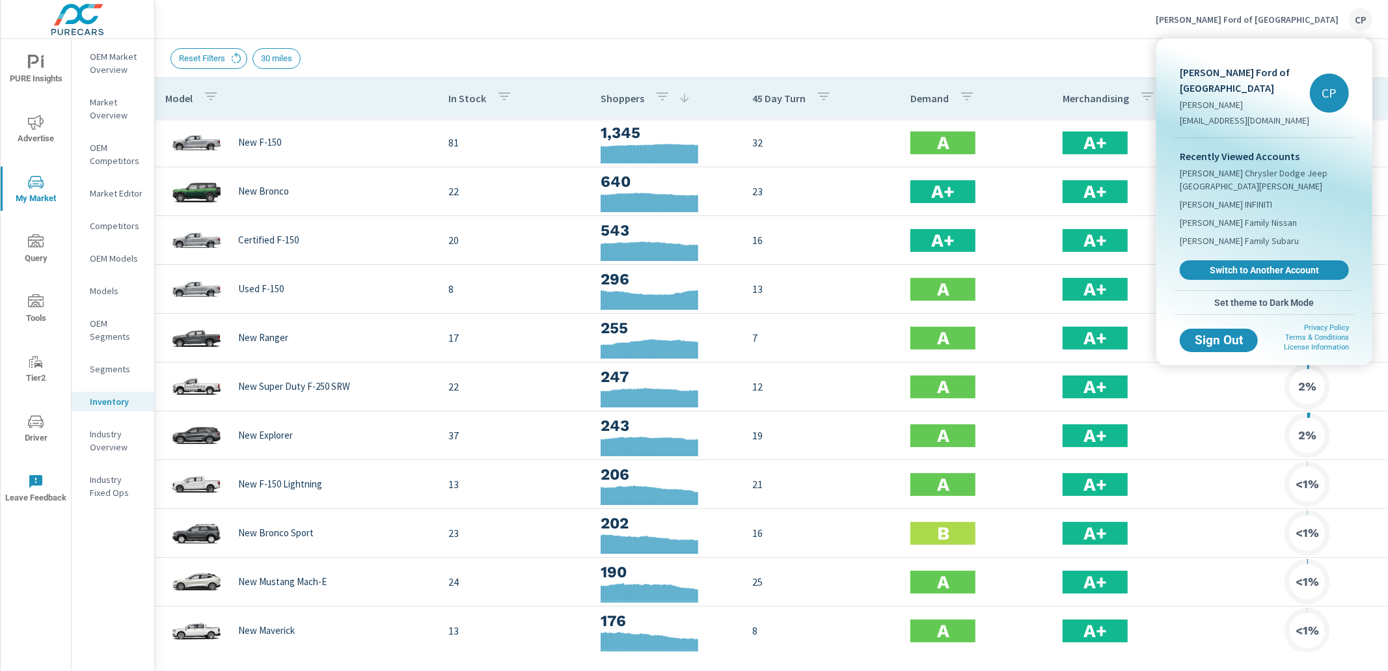
click at [1232, 264] on span "Switch to Another Account" at bounding box center [1264, 270] width 155 height 12
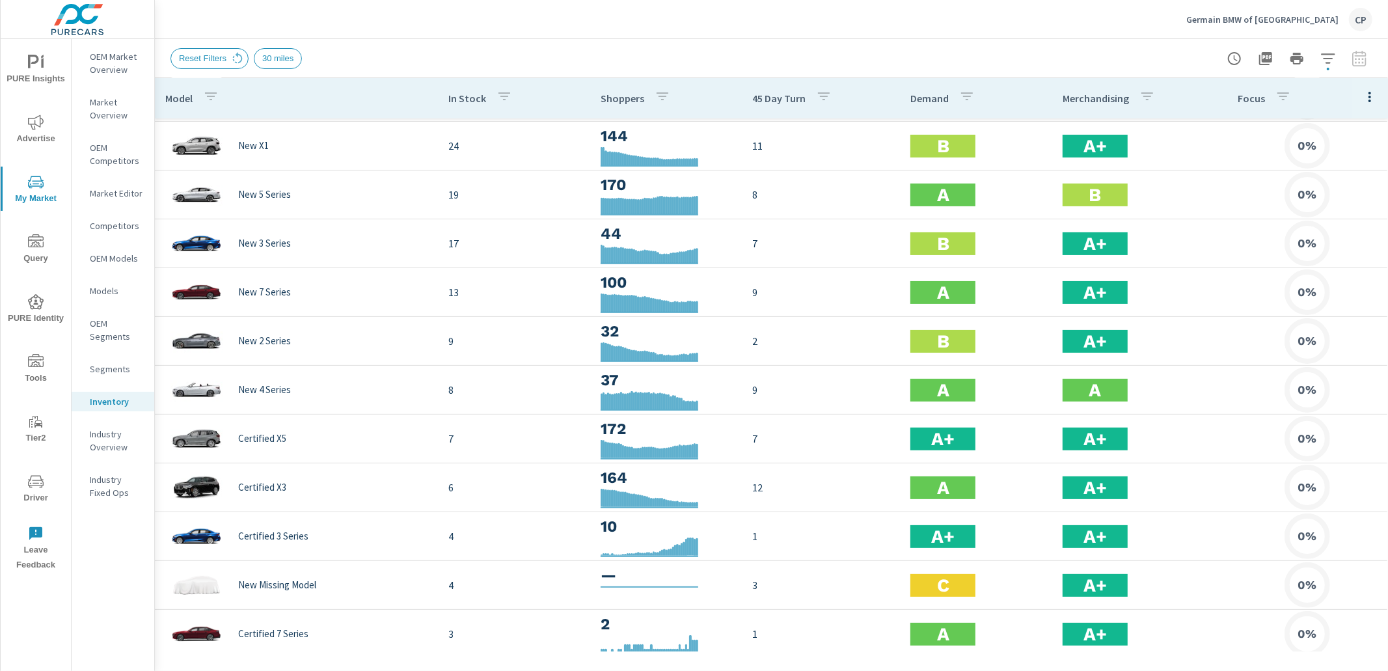
scroll to position [64, 0]
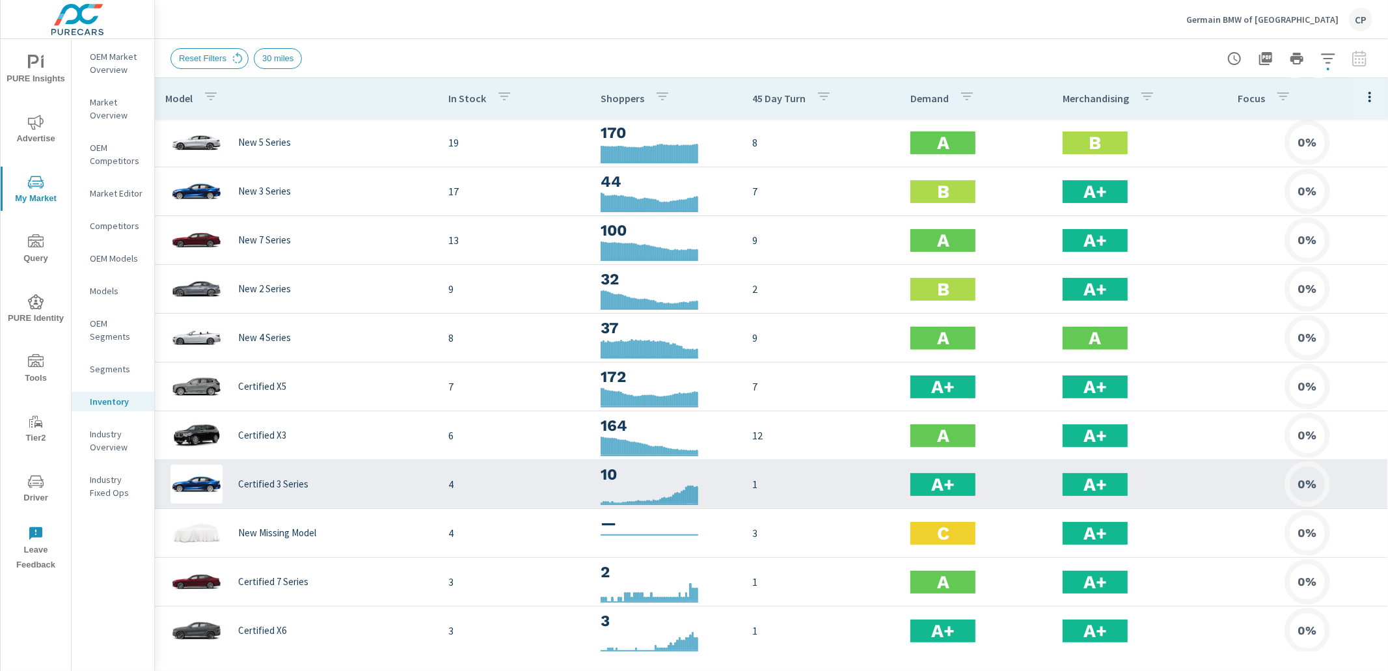
scroll to position [197, 0]
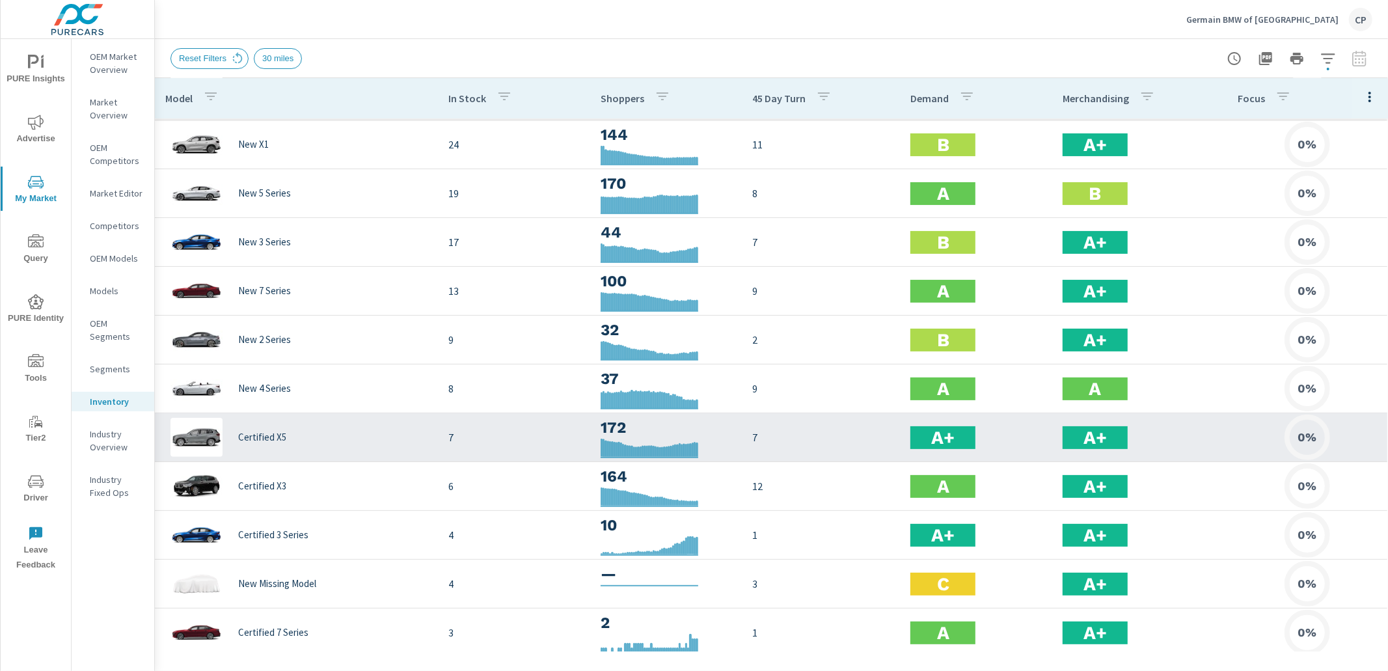
scroll to position [120, 0]
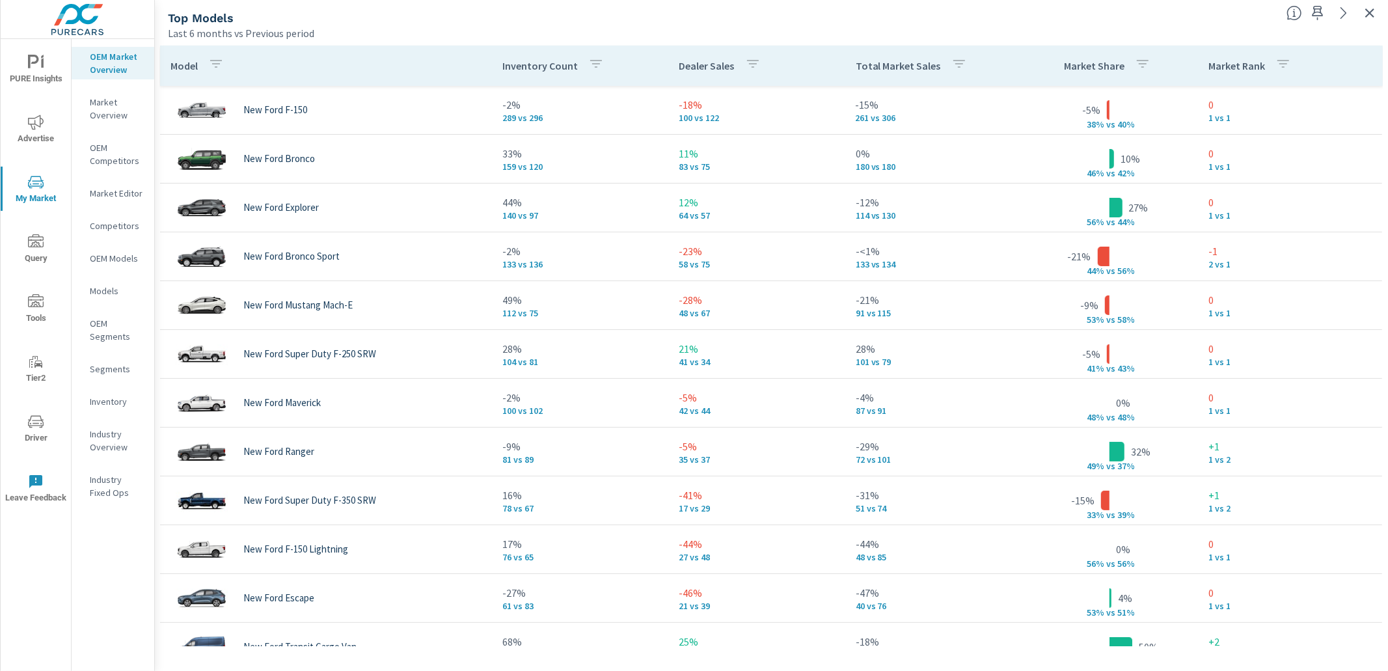
click at [1366, 9] on icon "button" at bounding box center [1370, 12] width 9 height 9
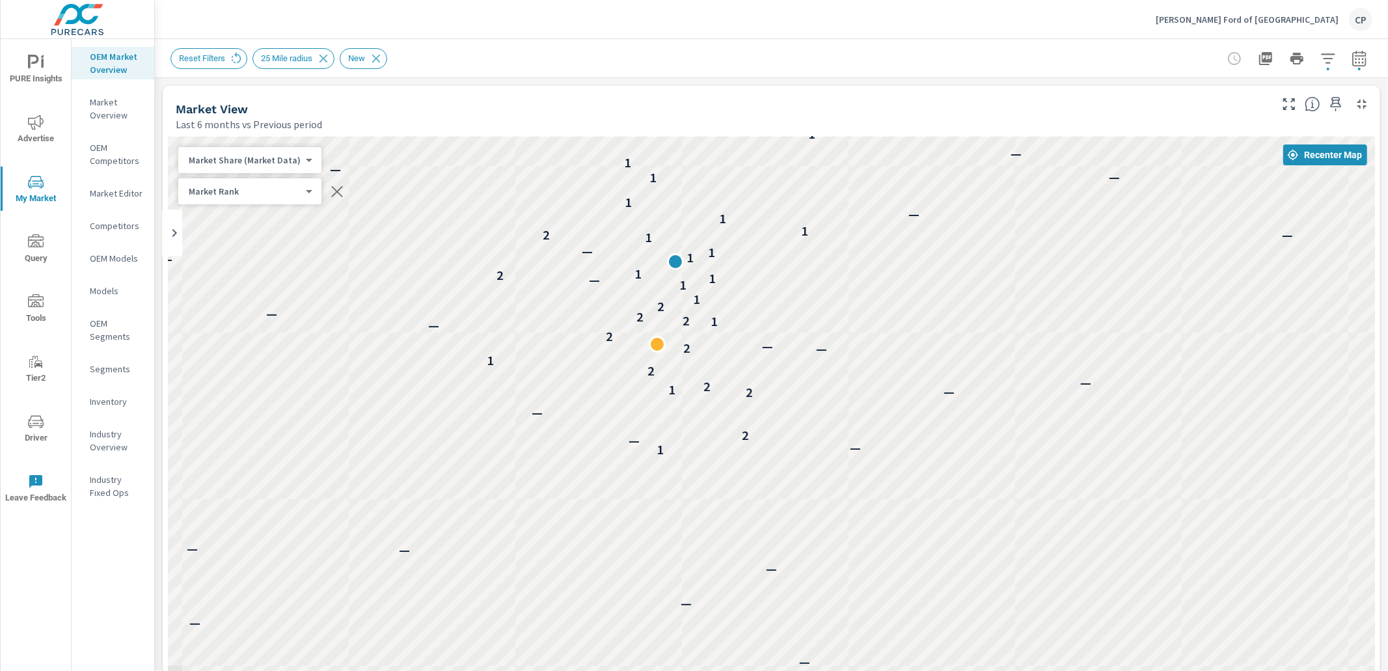
click at [1351, 59] on button "button" at bounding box center [1360, 59] width 26 height 26
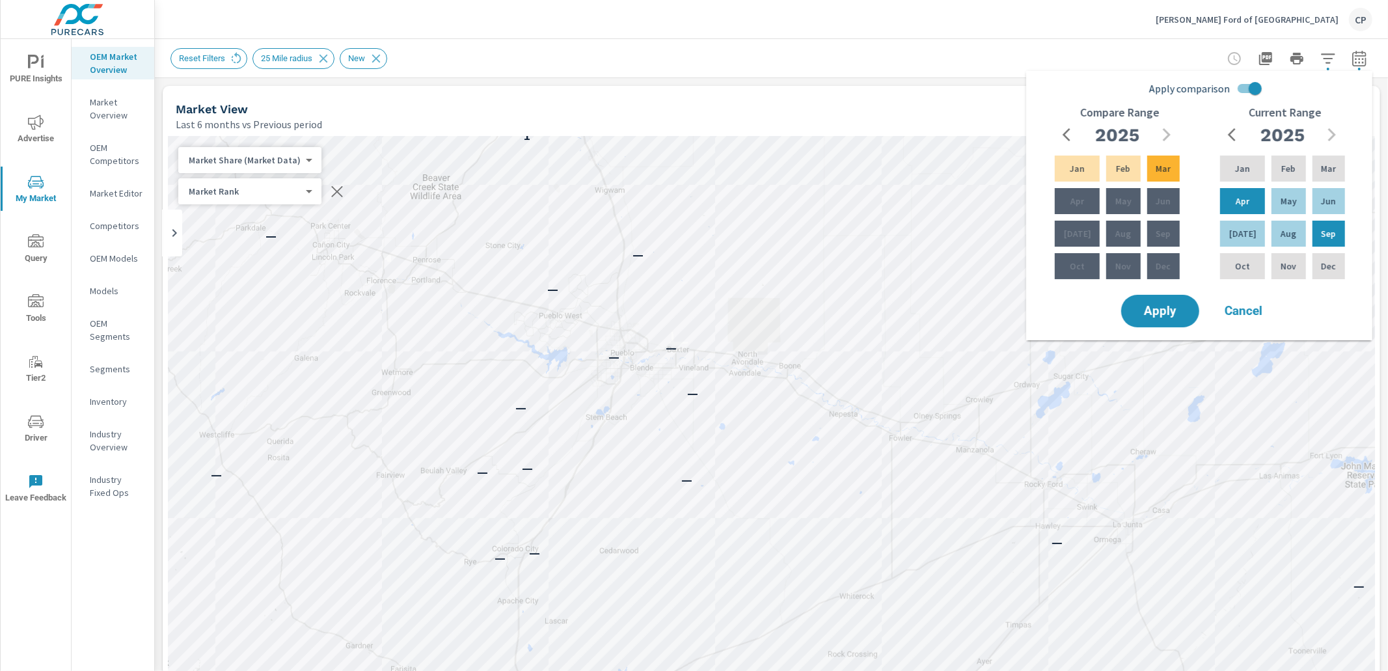
click at [1288, 28] on div "Phil Long Ford of Chapel Hills CP" at bounding box center [1264, 19] width 217 height 23
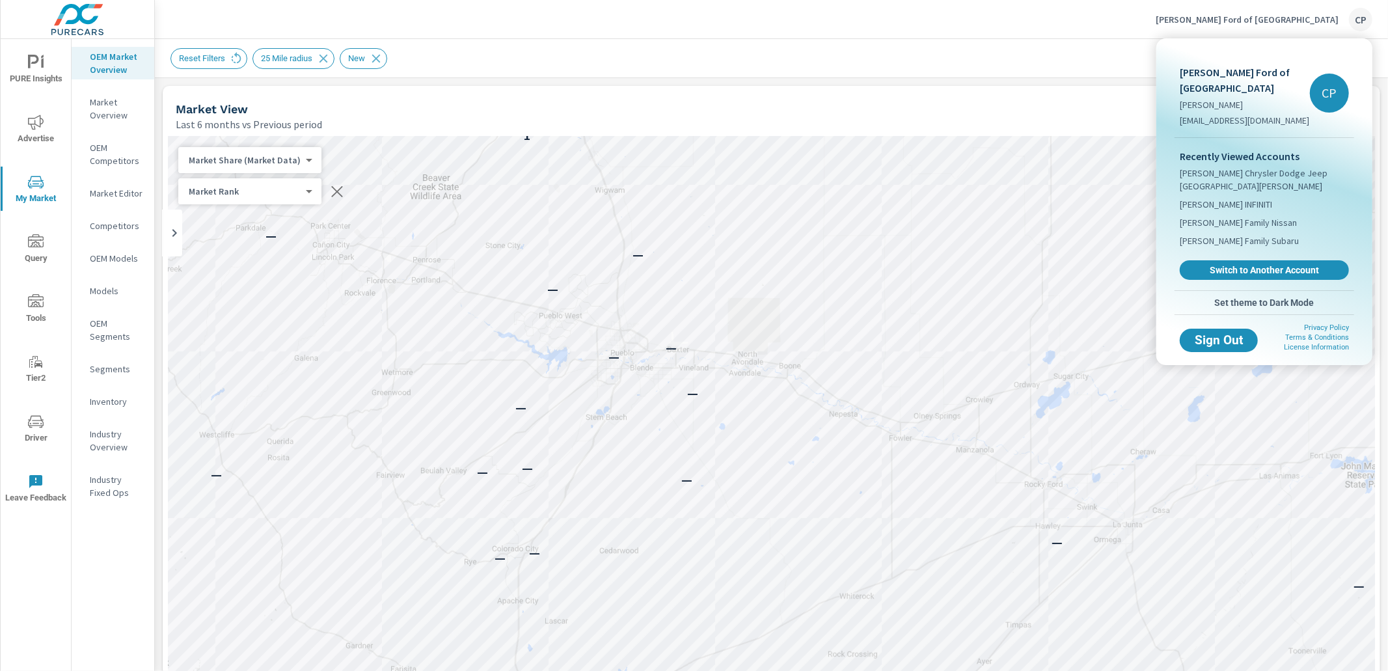
click at [1229, 264] on span "Switch to Another Account" at bounding box center [1264, 270] width 155 height 12
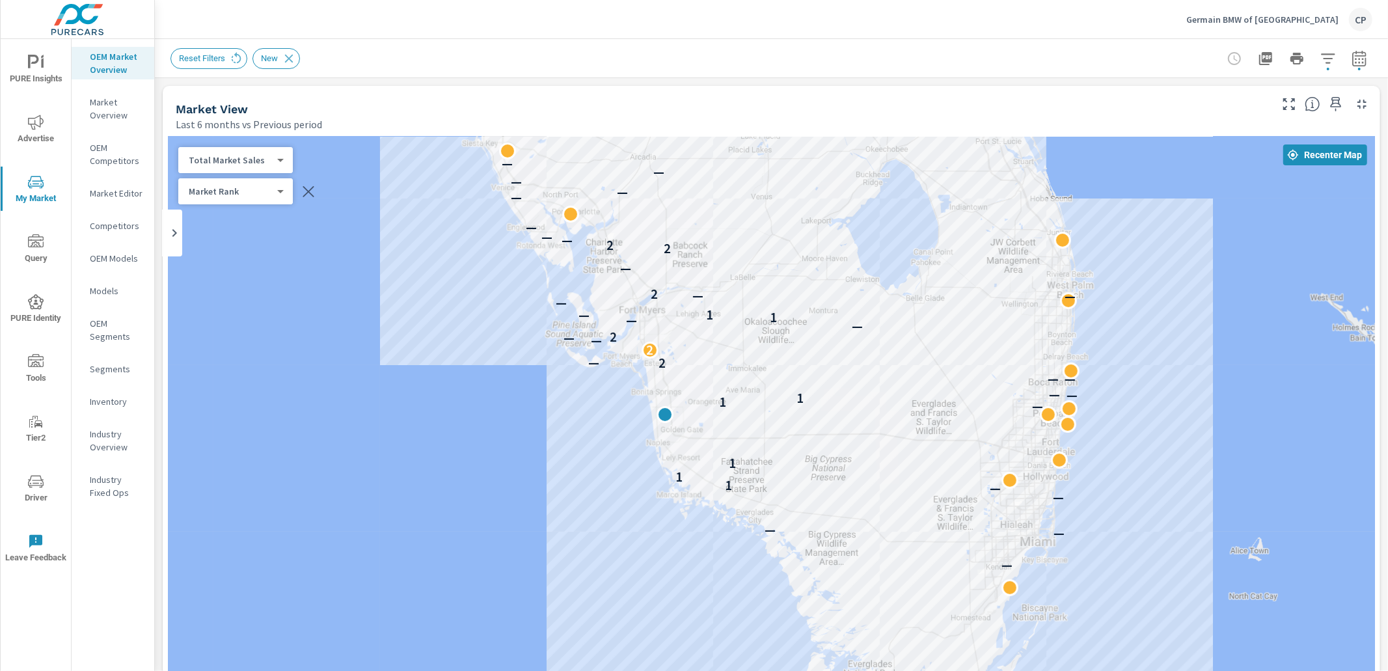
drag, startPoint x: 458, startPoint y: 278, endPoint x: 423, endPoint y: 305, distance: 44.5
click at [429, 308] on div "— — — — — — — 1 1 1 — 1 1 — — — — 2 — 2 — — 2 — — 1 — 1 — — — 2 — 2 2 — — — — —…" at bounding box center [771, 499] width 1207 height 724
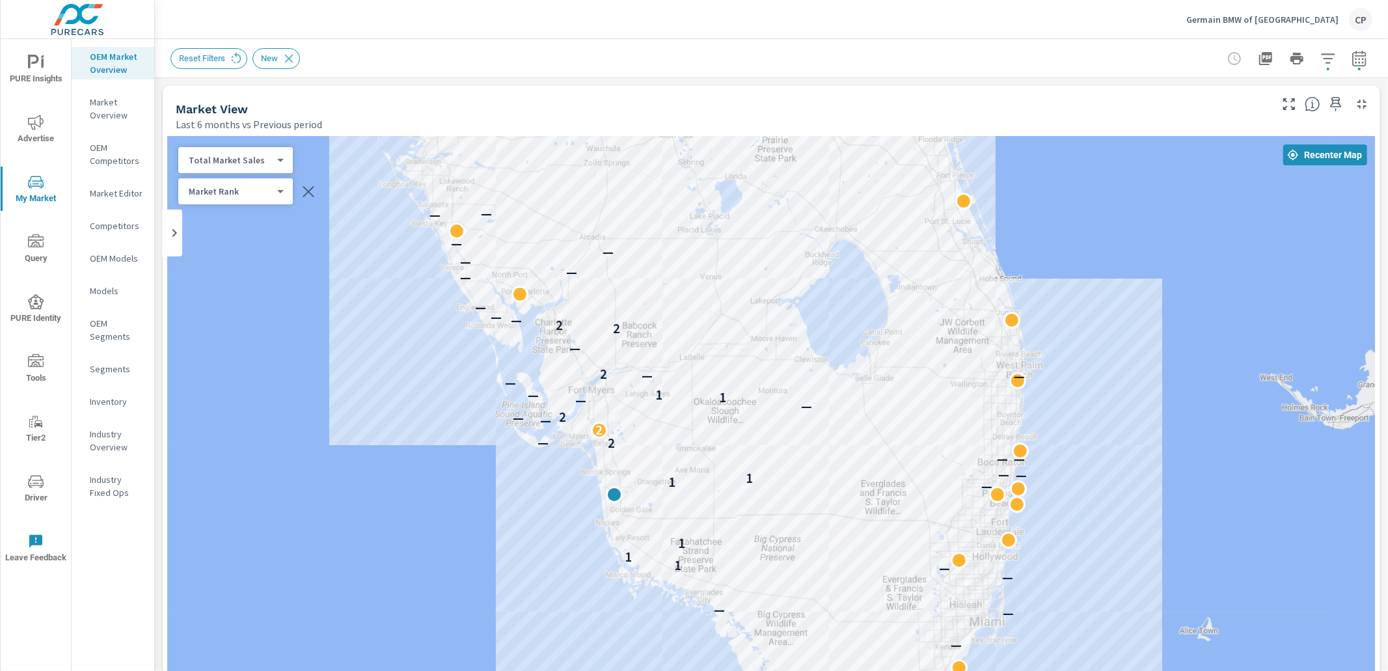
drag, startPoint x: 456, startPoint y: 307, endPoint x: 480, endPoint y: 362, distance: 59.7
click at [450, 362] on div "— — — — — — — 1 1 1 — 1 1 — — — — 2 — 2 — — 2 — — 1 — 1 — — — 2 — 2 2 — — — — —…" at bounding box center [771, 499] width 1207 height 724
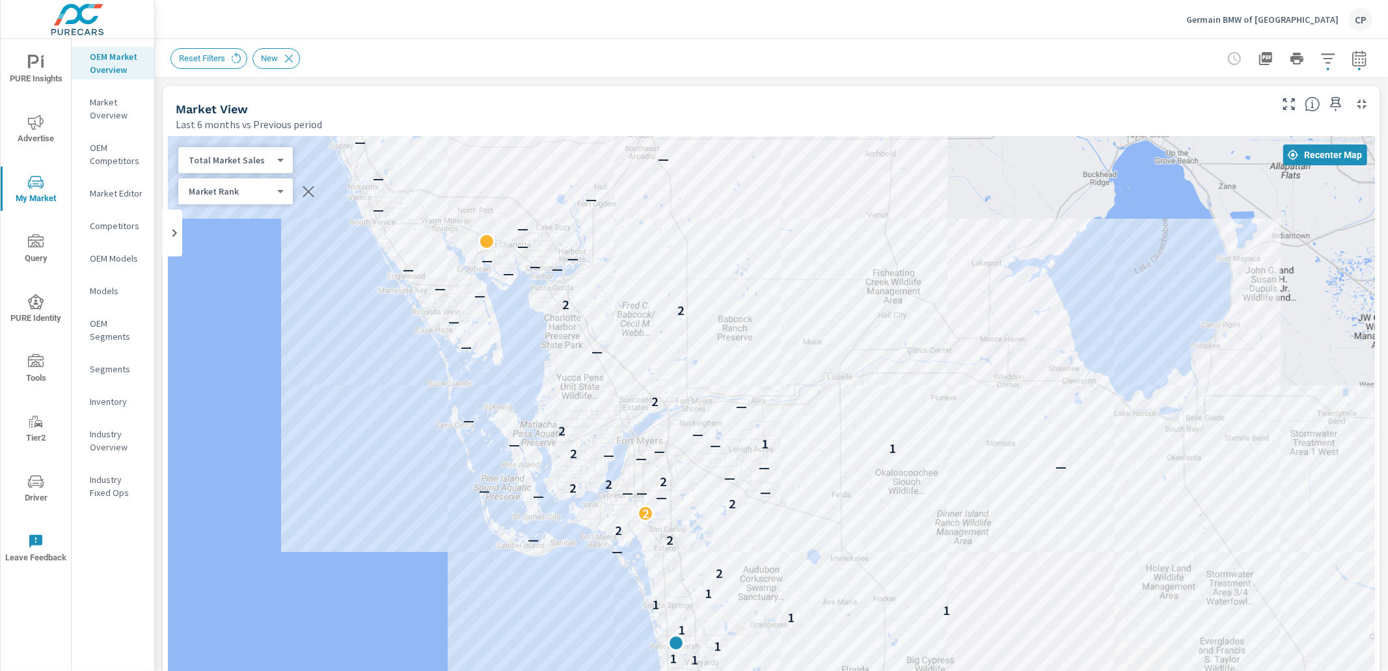
click at [340, 421] on div "— — — — — — — — — — — — — 1 — 1 1 — — 1 — 1 1 1 1 1 1 1 1 1 1 — 1 1 — 1 — 1 2 —…" at bounding box center [771, 499] width 1207 height 724
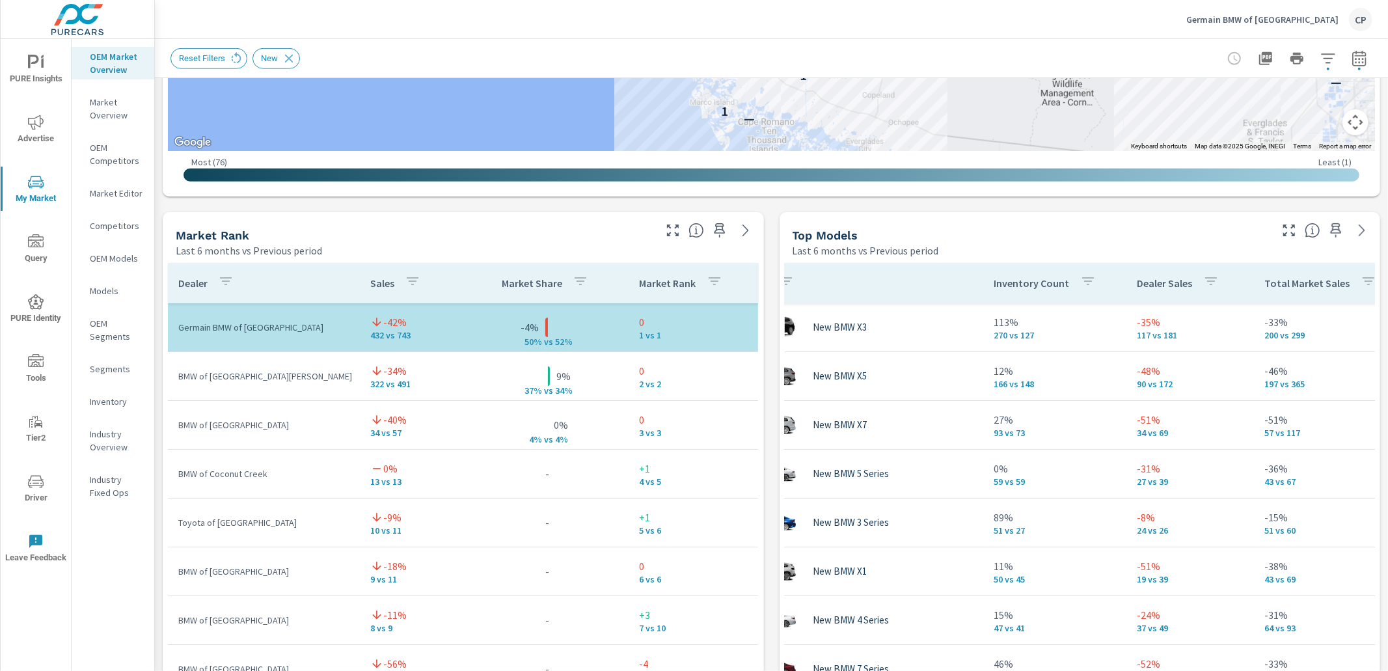
scroll to position [0, 62]
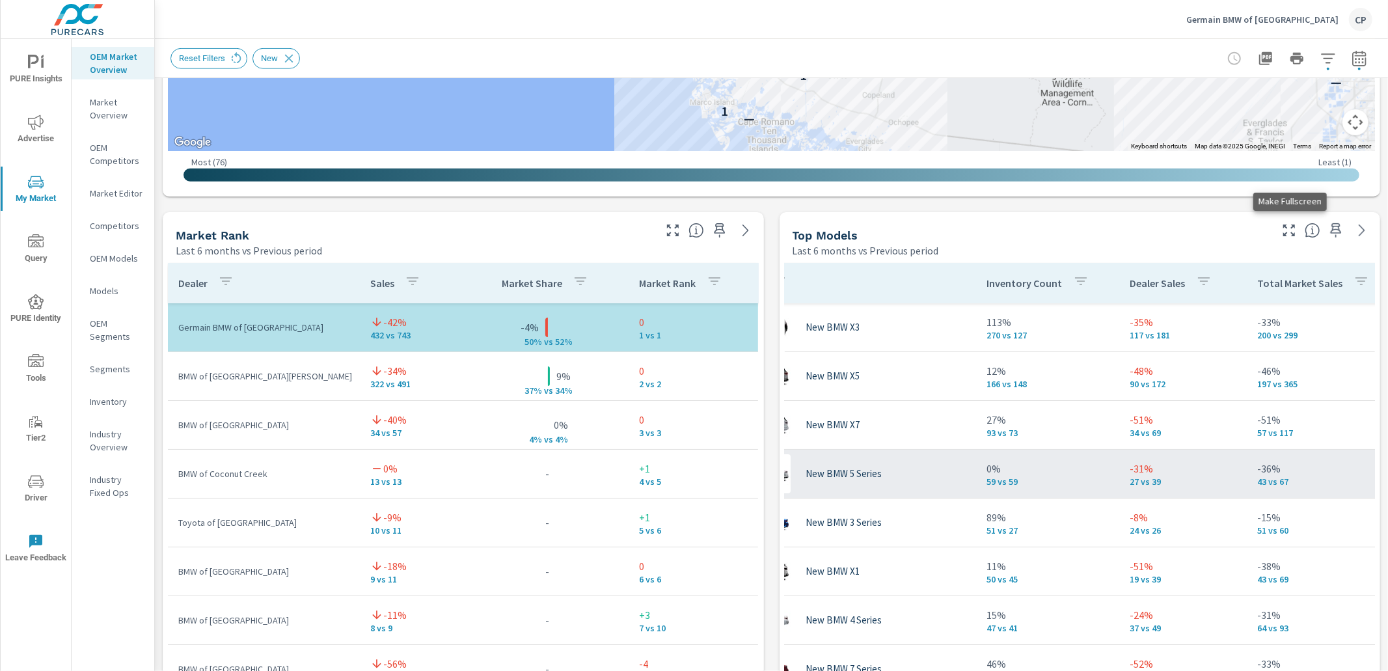
click at [1287, 232] on icon "button" at bounding box center [1290, 231] width 16 height 16
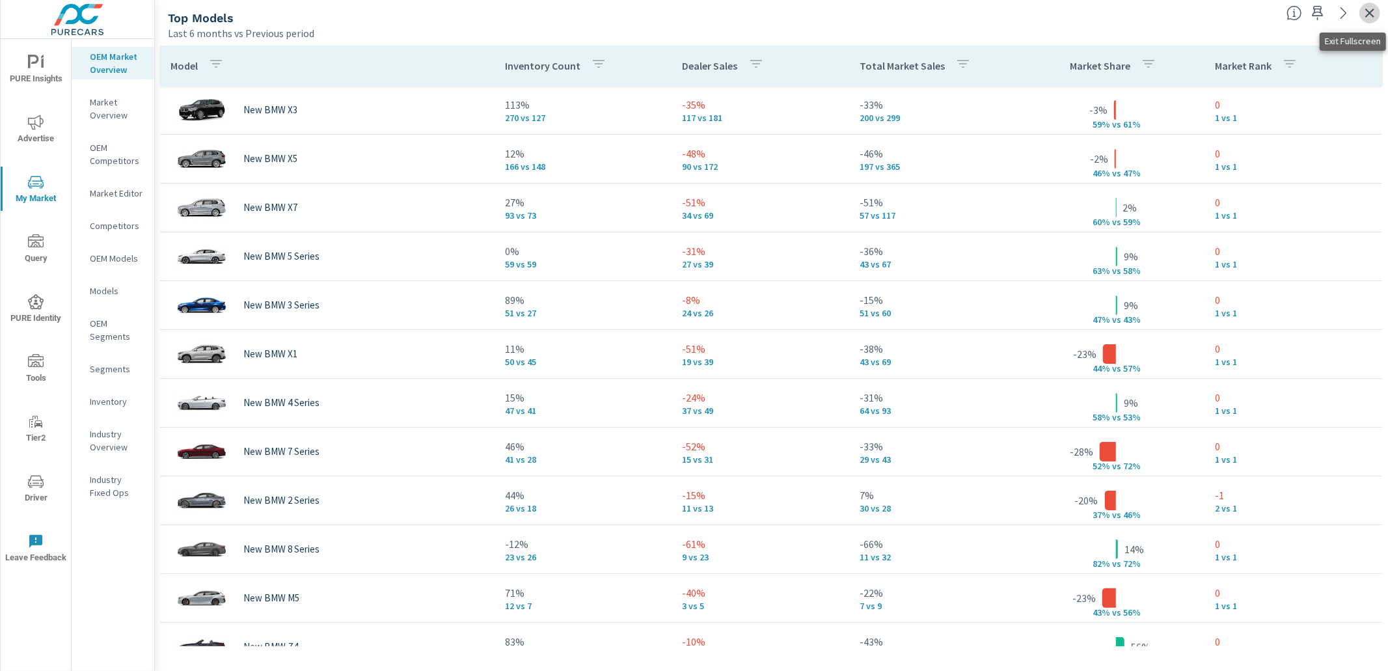
drag, startPoint x: 1372, startPoint y: 9, endPoint x: 1084, endPoint y: 27, distance: 287.6
click at [1372, 9] on icon "button" at bounding box center [1370, 13] width 16 height 16
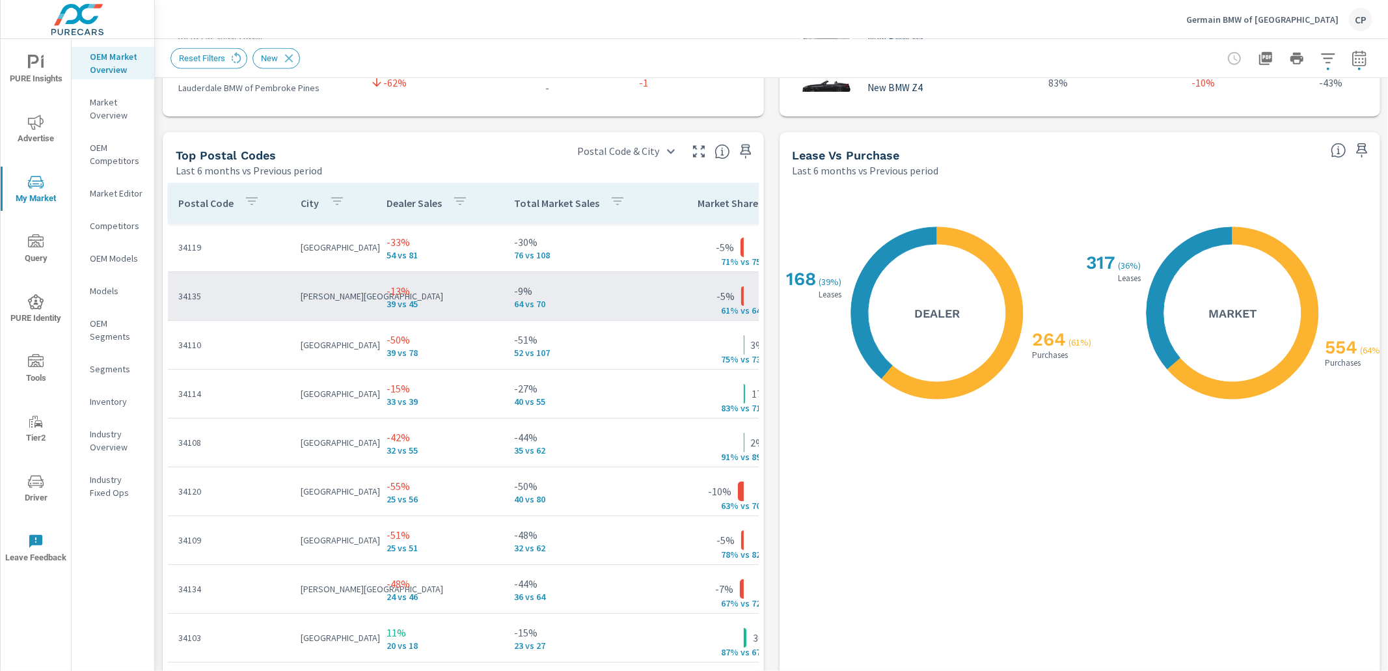
scroll to position [1487, 0]
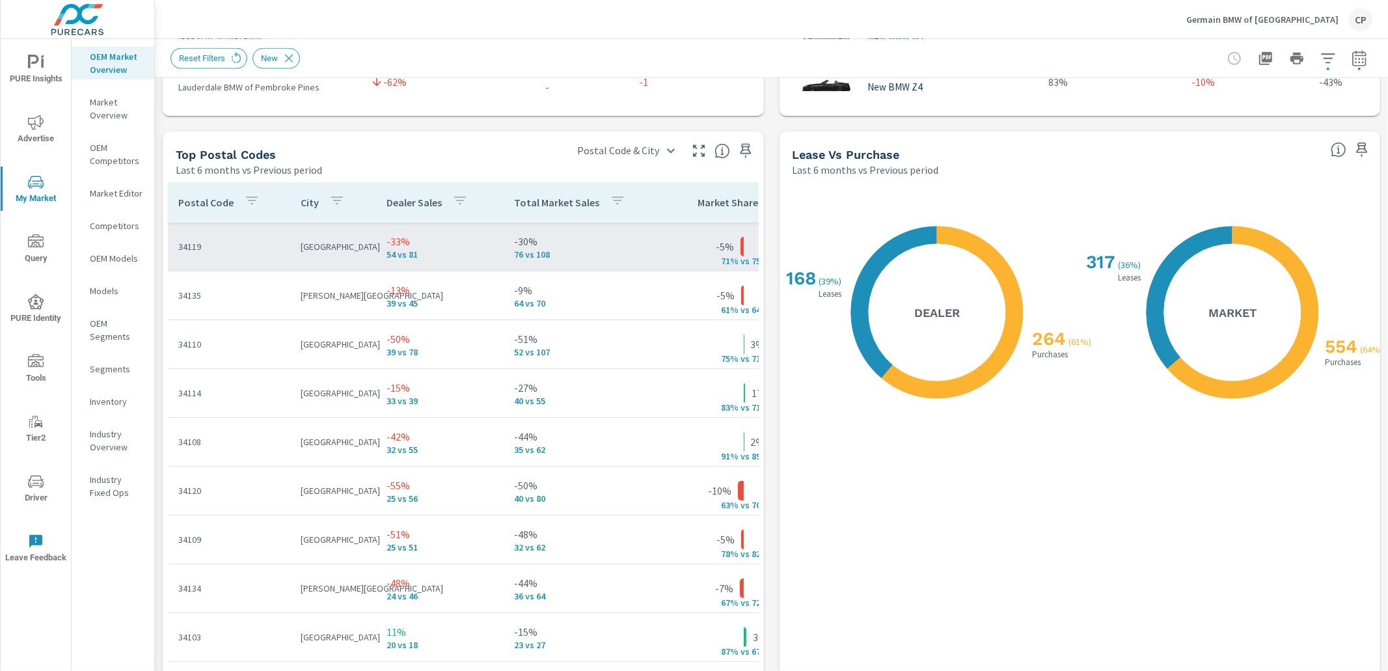
click at [307, 249] on p "[GEOGRAPHIC_DATA]" at bounding box center [333, 246] width 65 height 13
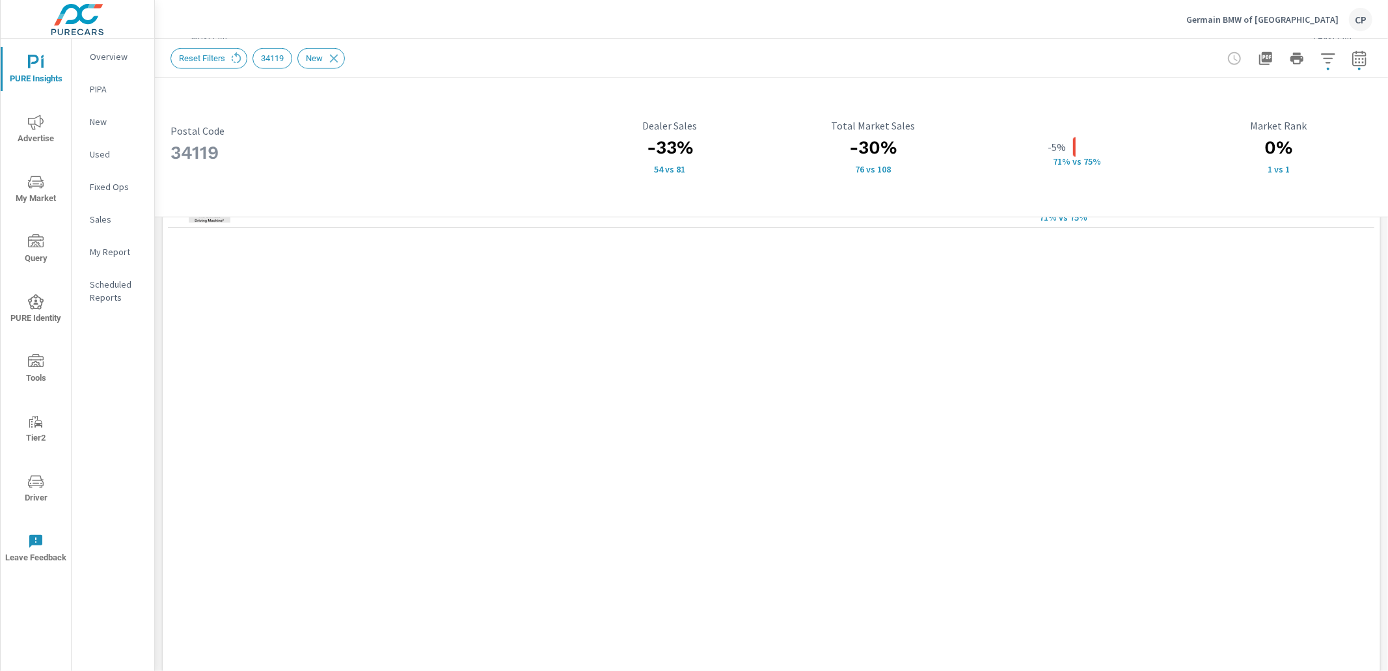
scroll to position [1078, 0]
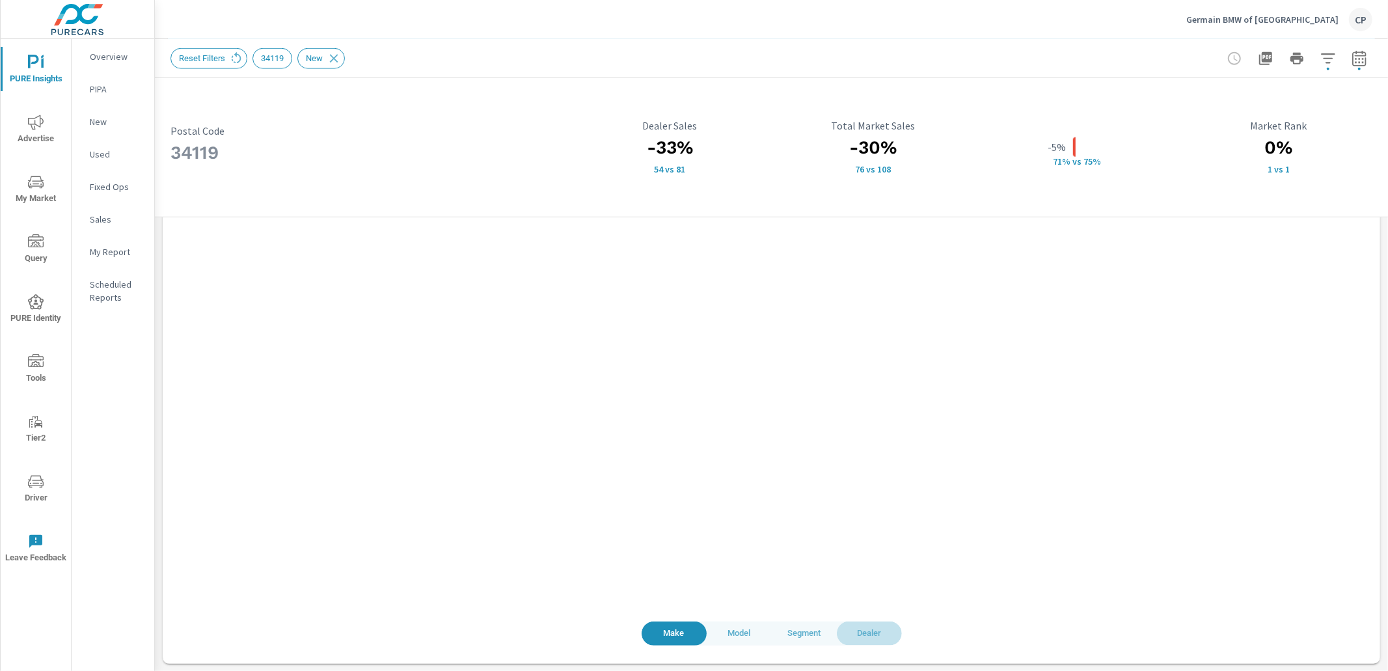
click at [883, 644] on button "Dealer" at bounding box center [869, 634] width 65 height 24
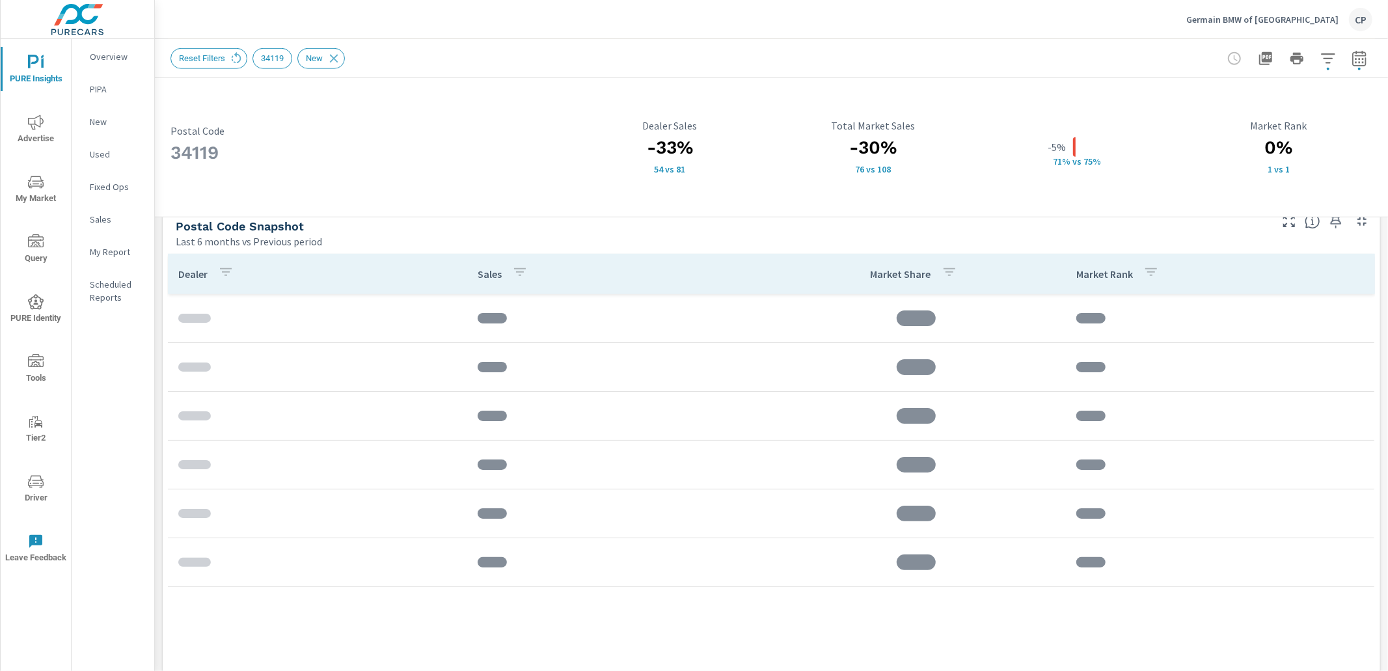
scroll to position [851, 0]
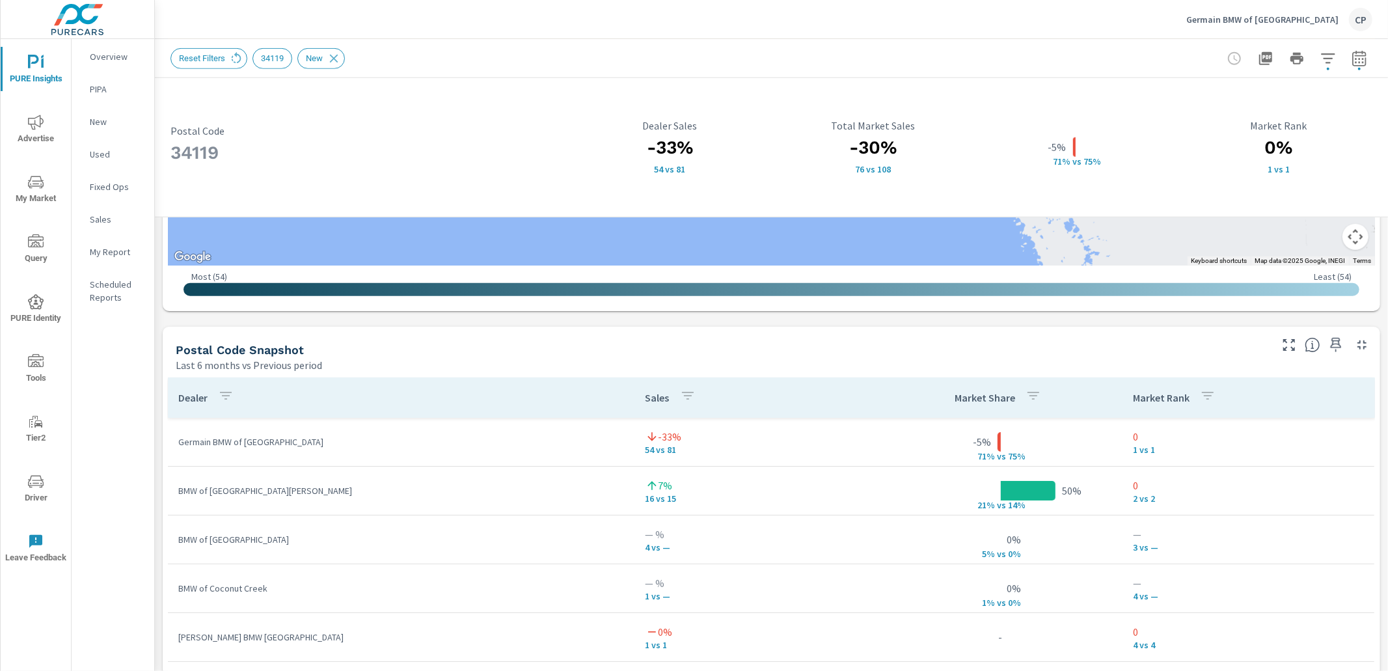
scroll to position [734, 0]
click at [31, 187] on icon "nav menu" at bounding box center [36, 182] width 16 height 16
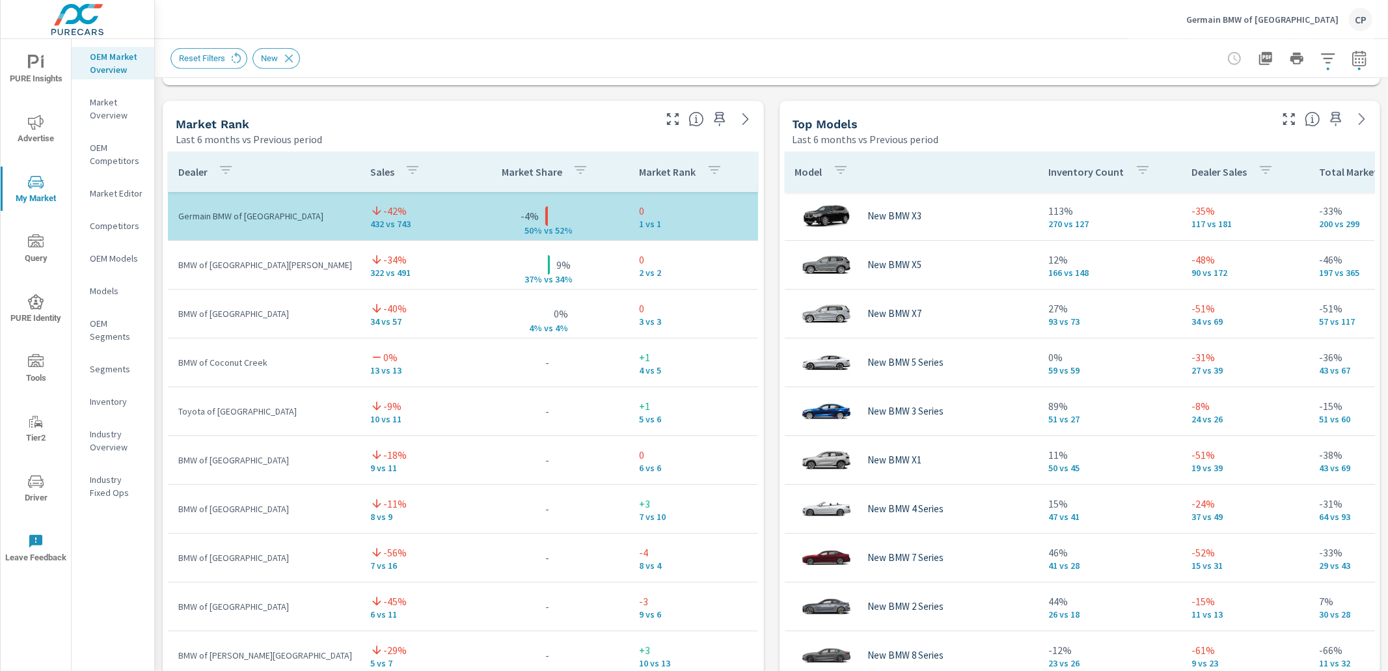
scroll to position [821, 0]
click at [1284, 115] on icon "button" at bounding box center [1290, 119] width 12 height 12
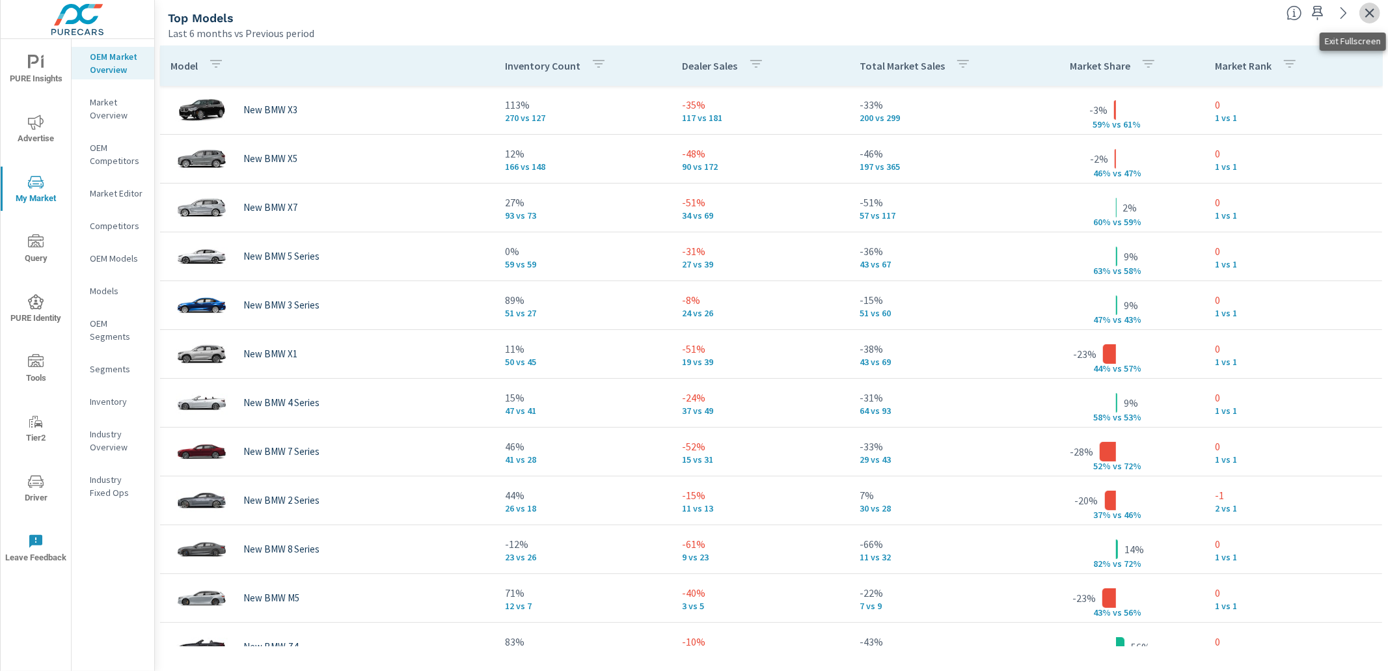
click at [1376, 12] on icon "button" at bounding box center [1370, 13] width 16 height 16
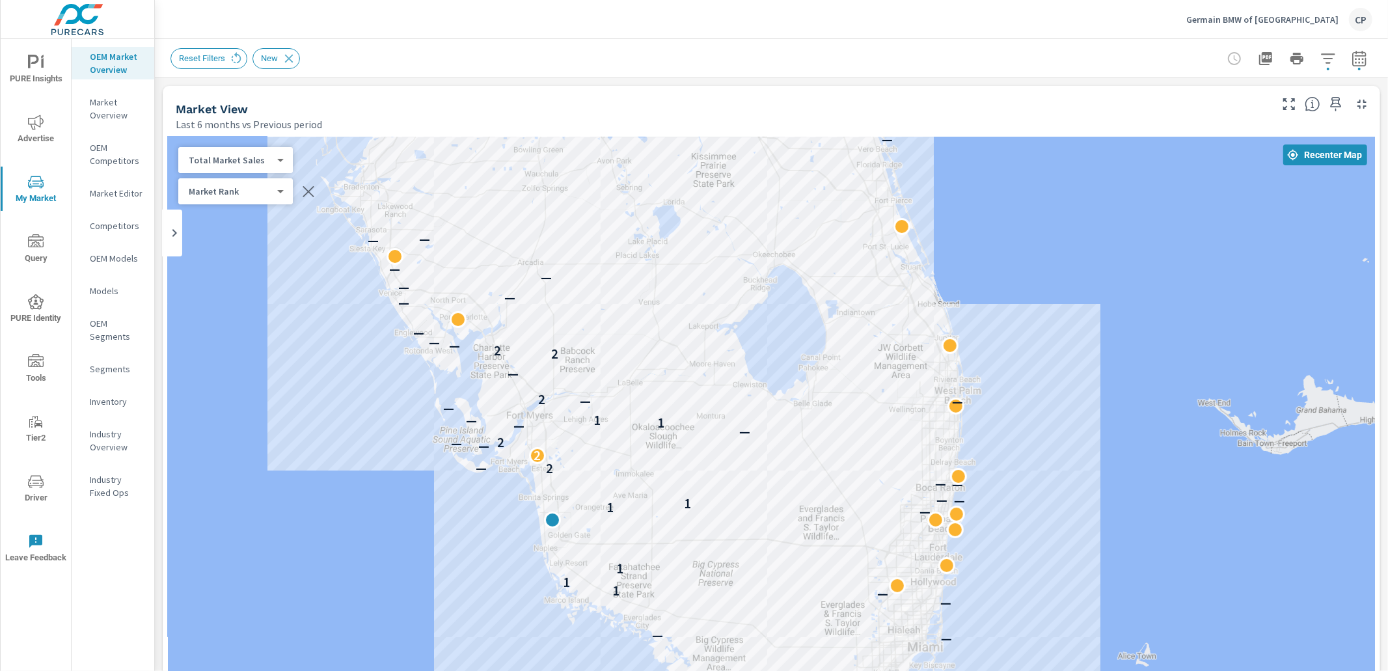
drag, startPoint x: 664, startPoint y: 529, endPoint x: 652, endPoint y: 448, distance: 81.6
click at [652, 448] on div "— — — — — — — 1 1 1 — 1 1 — — — — 2 — 2 — — 2 — — 1 — 1 — — — 2 — 2 2 — — — — —…" at bounding box center [771, 499] width 1207 height 724
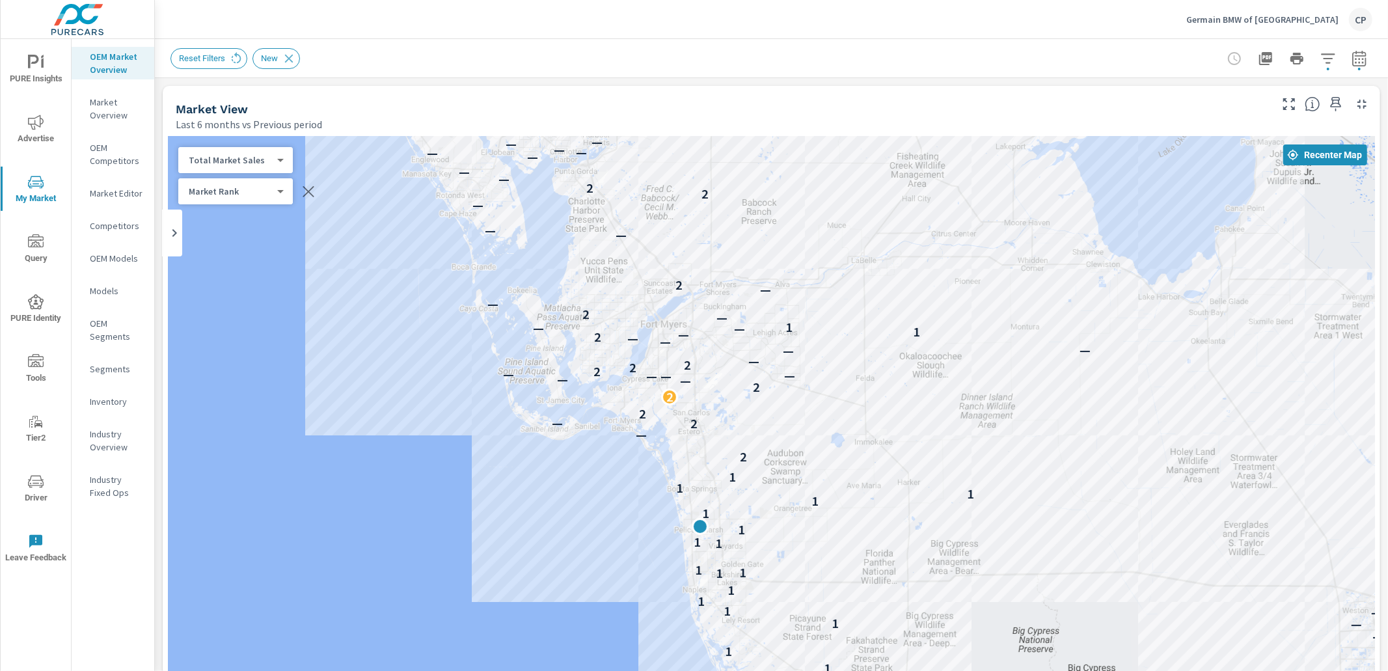
drag, startPoint x: 739, startPoint y: 406, endPoint x: 842, endPoint y: 375, distance: 107.5
click at [842, 375] on div "— — — — — — — — — — — — — 1 — 1 1 — — 1 — 1 1 1 1 1 1 1 1 1 1 — 1 1 — 1 — 1 2 —…" at bounding box center [771, 499] width 1207 height 724
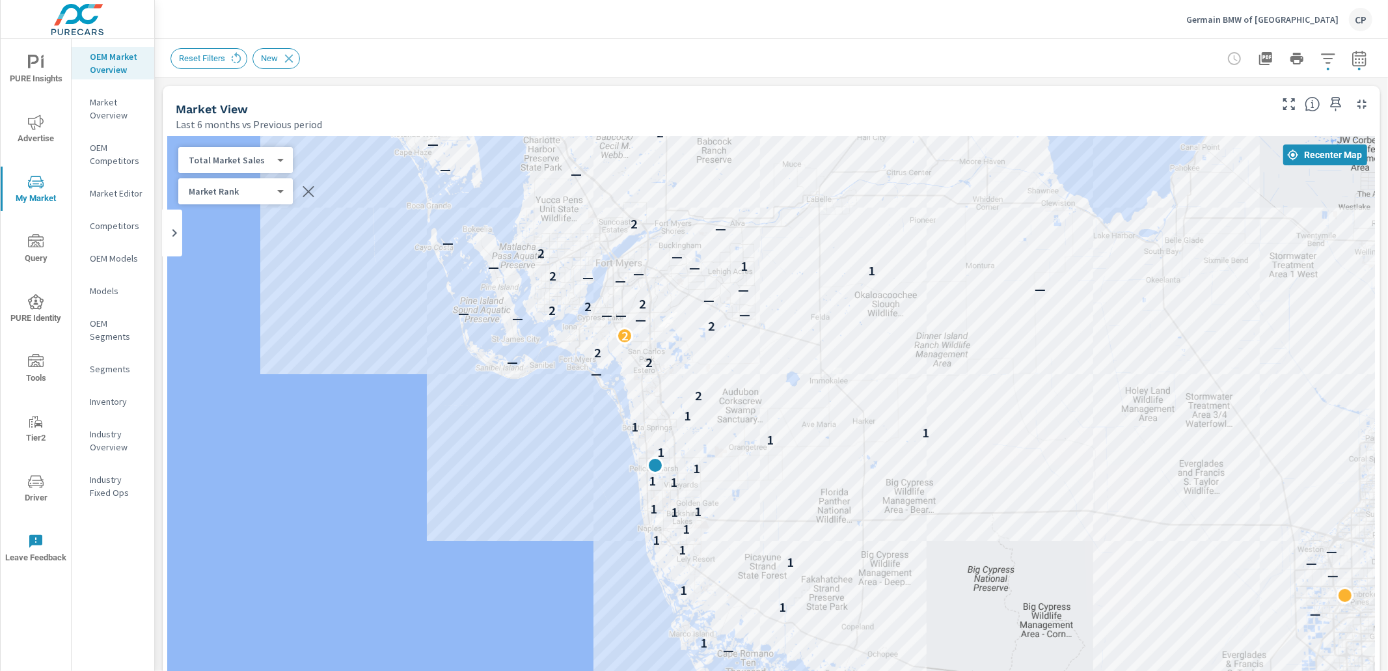
drag, startPoint x: 739, startPoint y: 376, endPoint x: 693, endPoint y: 315, distance: 76.2
click at [695, 314] on div "— — — — — — — — — — — — — 1 — 1 1 — — 1 — 1 1 1 1 1 1 1 1 1 1 — 1 1 — 1 — 1 2 —…" at bounding box center [771, 499] width 1207 height 724
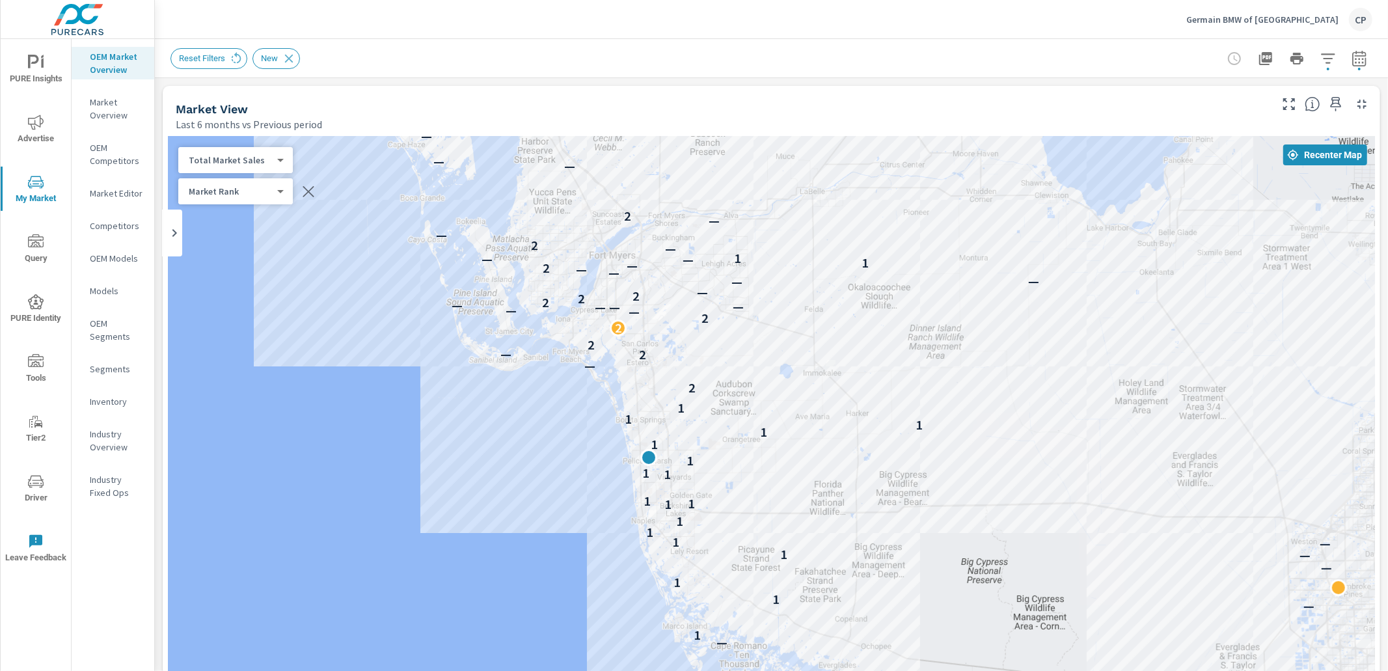
scroll to position [5, 0]
